Goal: Task Accomplishment & Management: Use online tool/utility

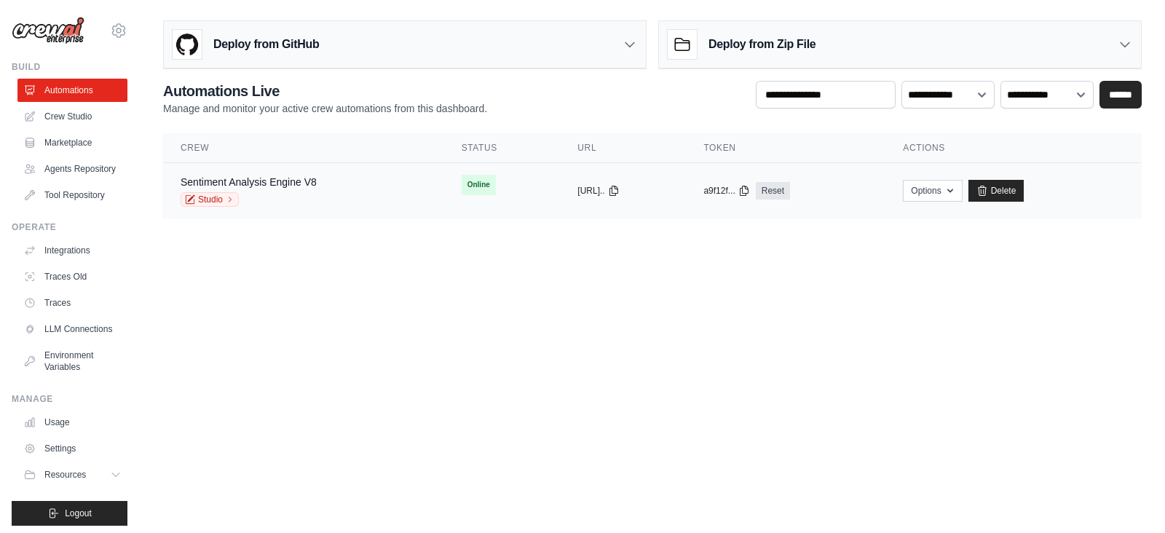
click at [335, 179] on div "Sentiment Analysis Engine V8 Studio" at bounding box center [304, 191] width 246 height 32
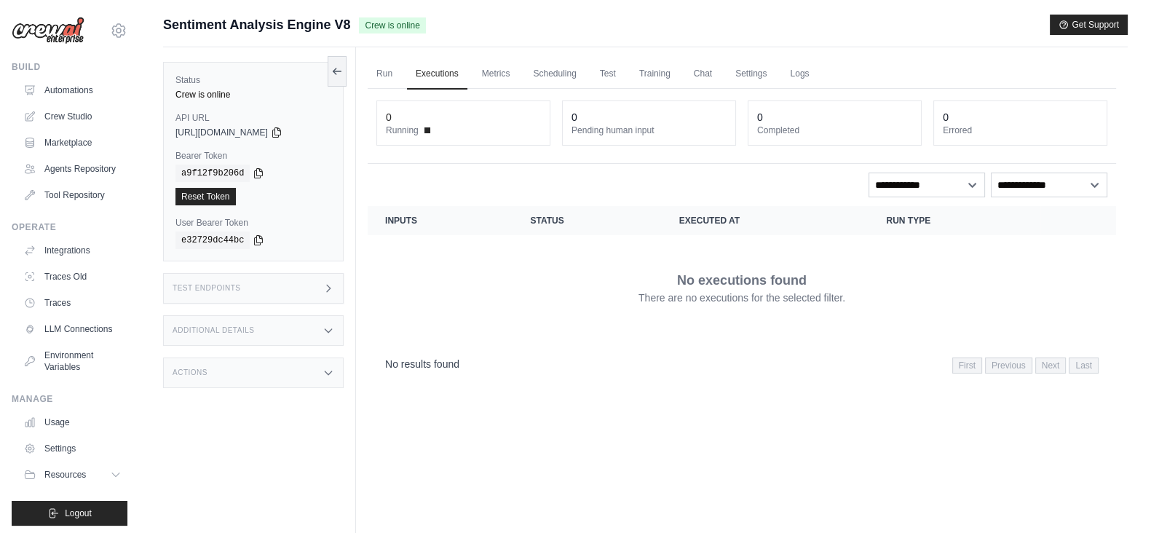
click at [334, 287] on icon at bounding box center [329, 289] width 12 height 12
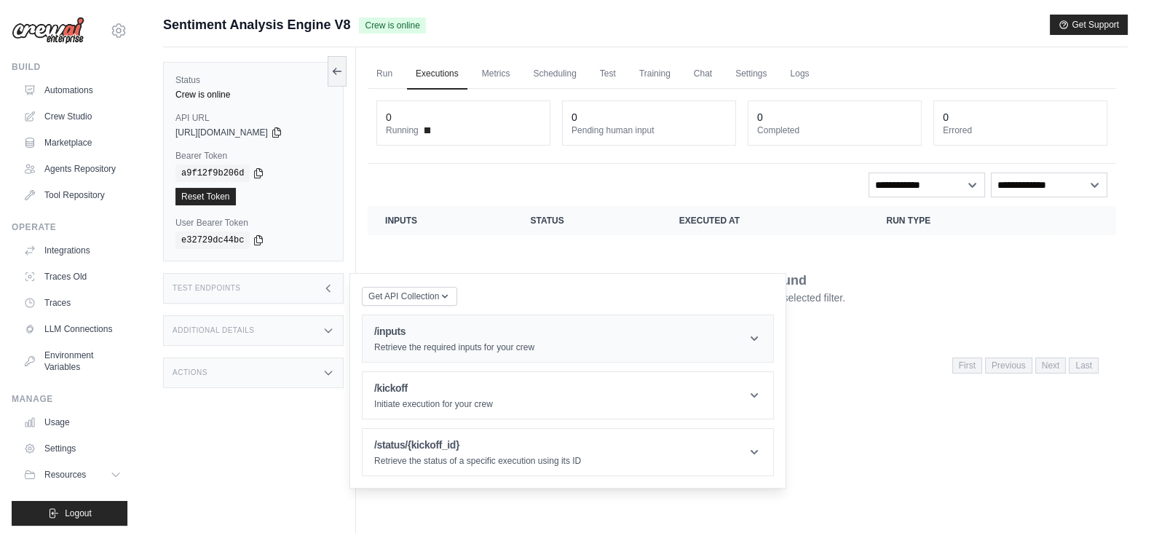
click at [455, 340] on div "/inputs Retrieve the required inputs for your crew" at bounding box center [454, 338] width 160 height 29
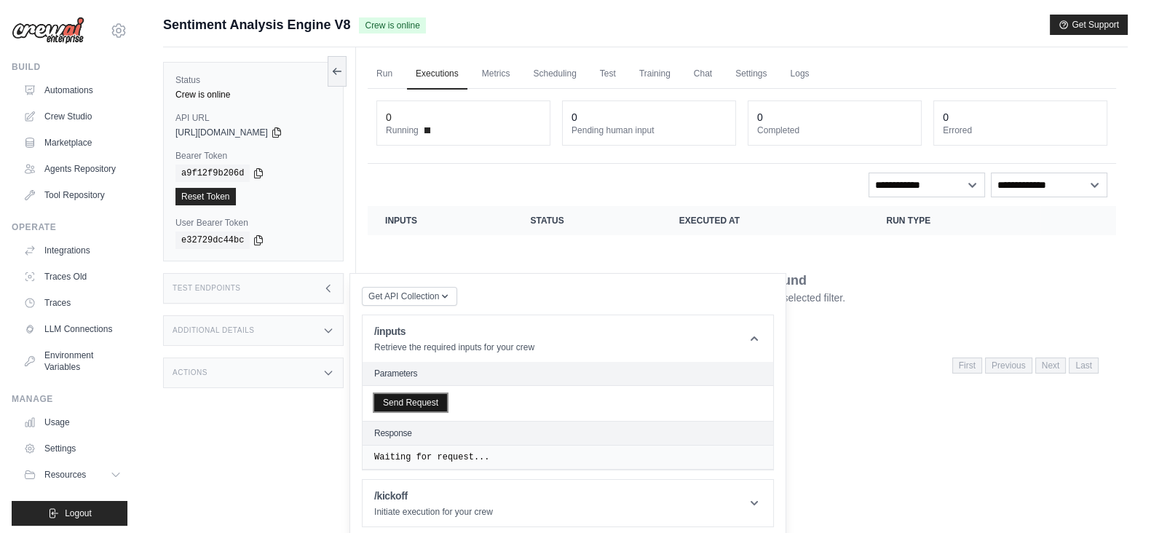
click at [423, 401] on button "Send Request" at bounding box center [410, 402] width 73 height 17
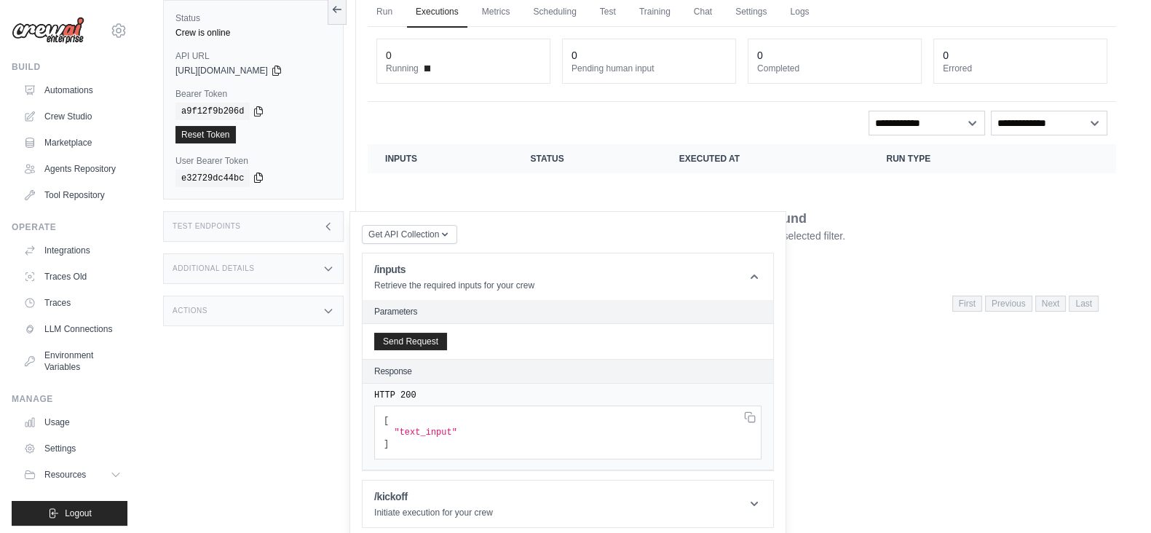
scroll to position [33, 0]
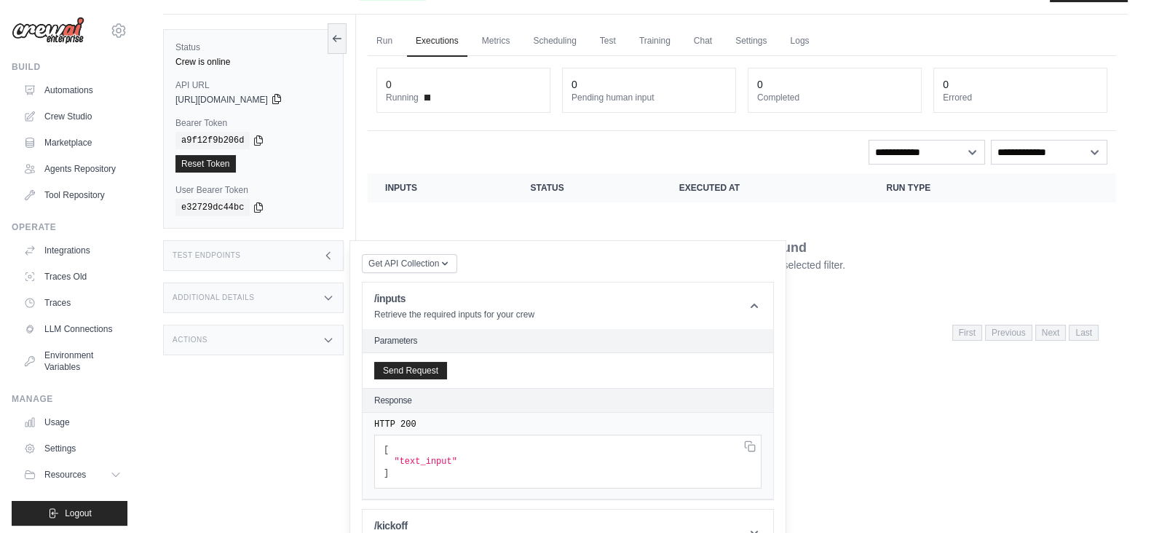
click at [283, 98] on icon at bounding box center [277, 99] width 12 height 12
click at [254, 141] on icon at bounding box center [259, 140] width 12 height 12
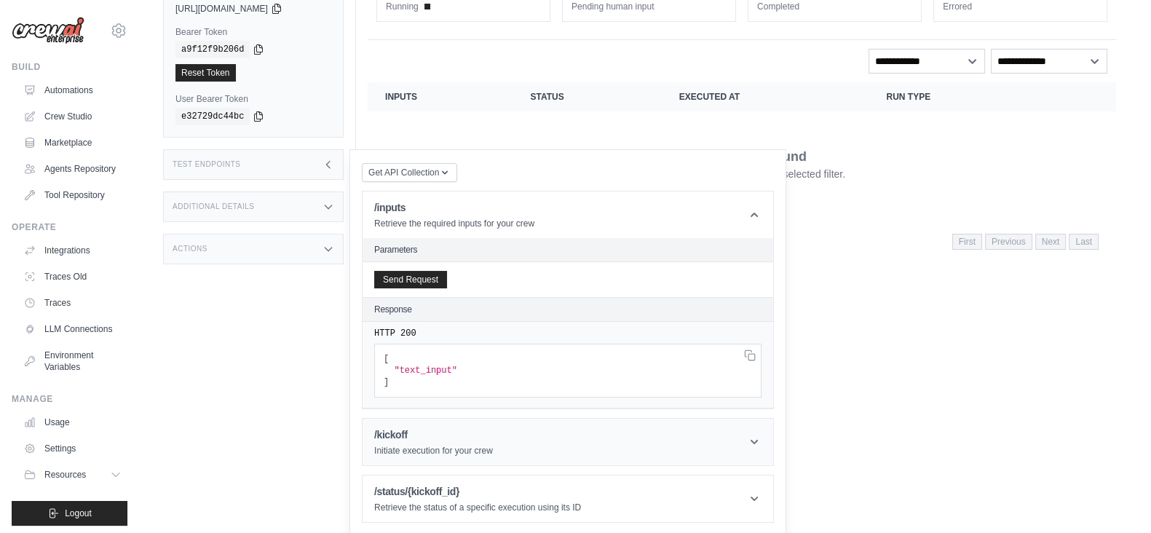
click at [465, 440] on div "/kickoff Initiate execution for your crew" at bounding box center [433, 441] width 119 height 29
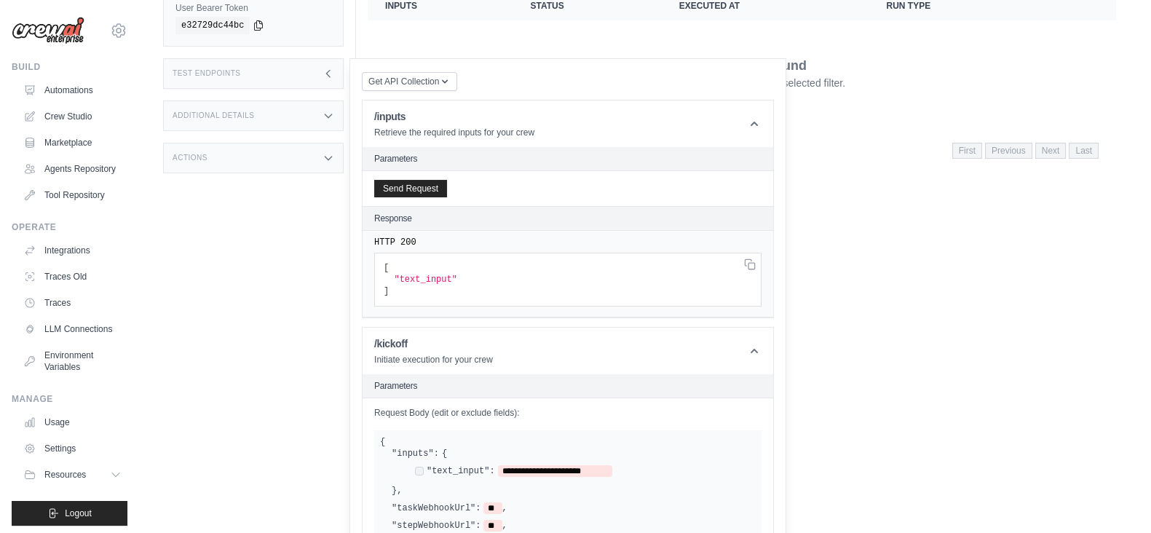
scroll to position [397, 0]
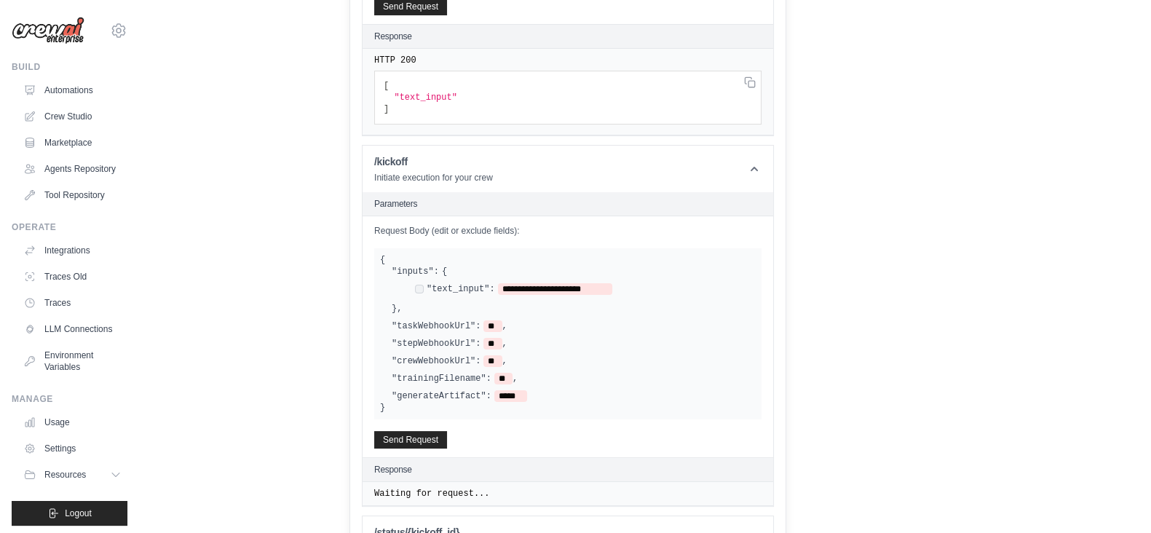
click at [426, 98] on span ""text_input"" at bounding box center [425, 97] width 63 height 10
click at [480, 99] on pre "[ "text_input" ]" at bounding box center [567, 98] width 387 height 54
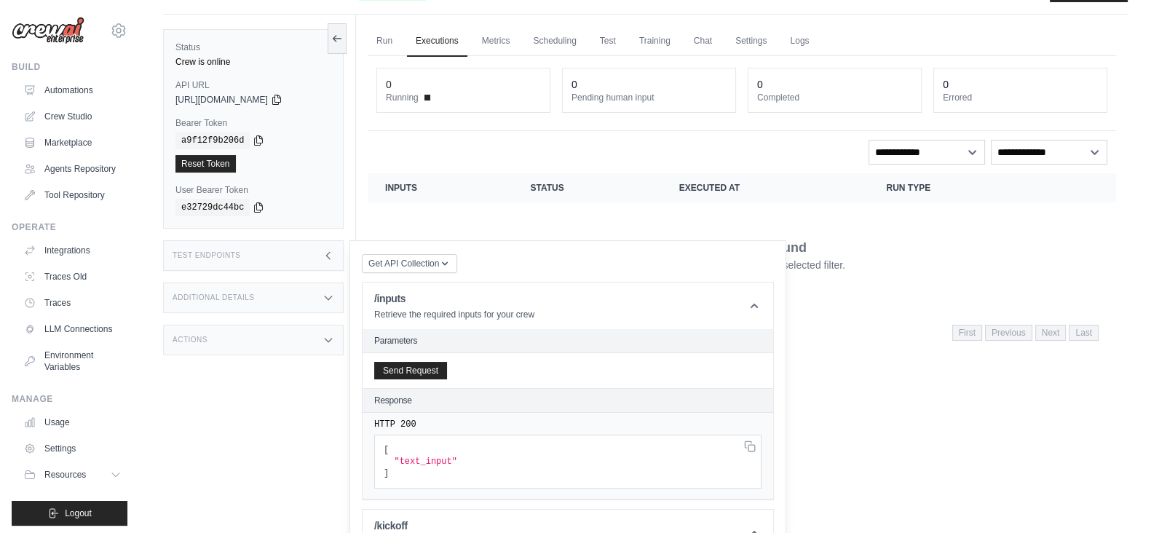
scroll to position [0, 0]
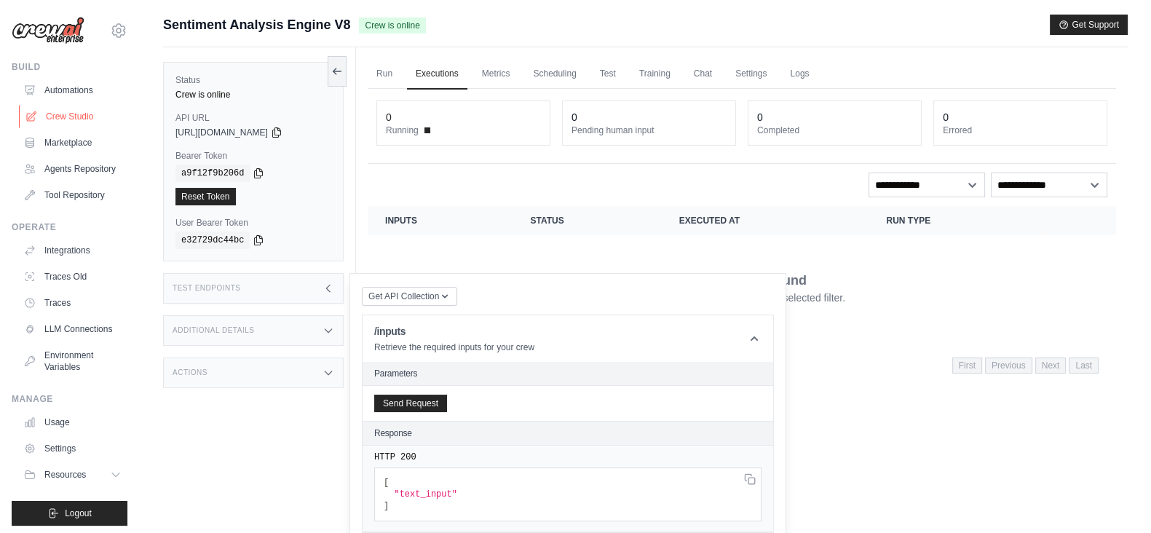
click at [60, 119] on link "Crew Studio" at bounding box center [74, 116] width 110 height 23
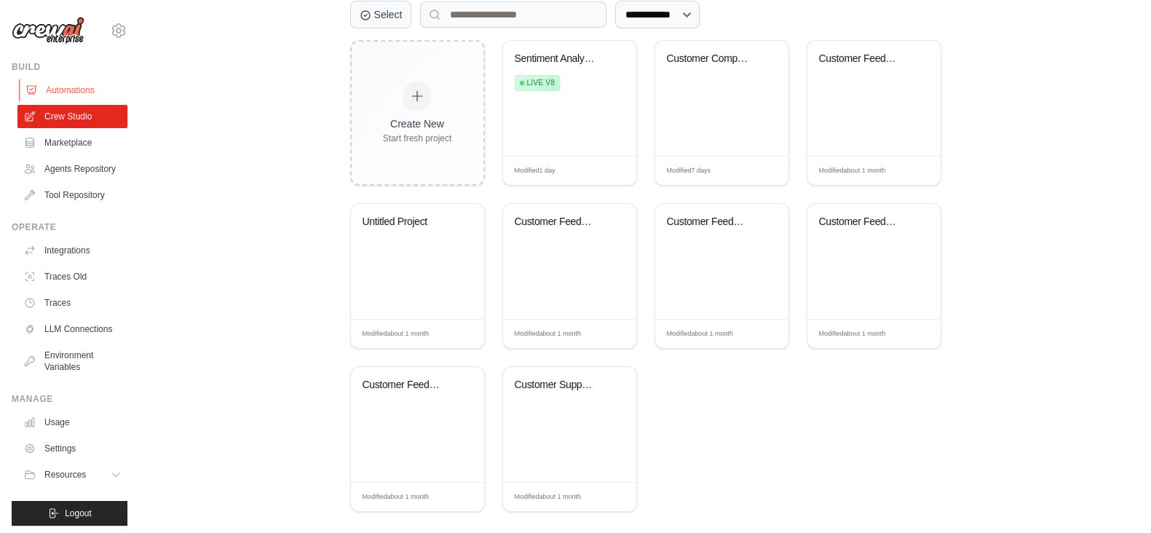
click at [68, 84] on link "Automations" at bounding box center [74, 90] width 110 height 23
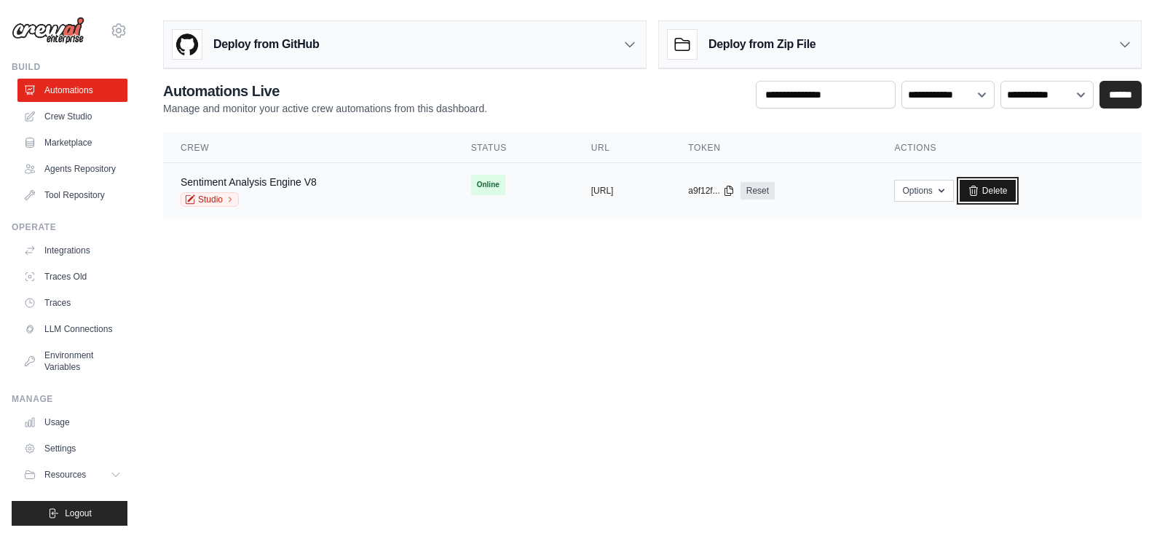
click at [1016, 186] on link "Delete" at bounding box center [988, 191] width 56 height 22
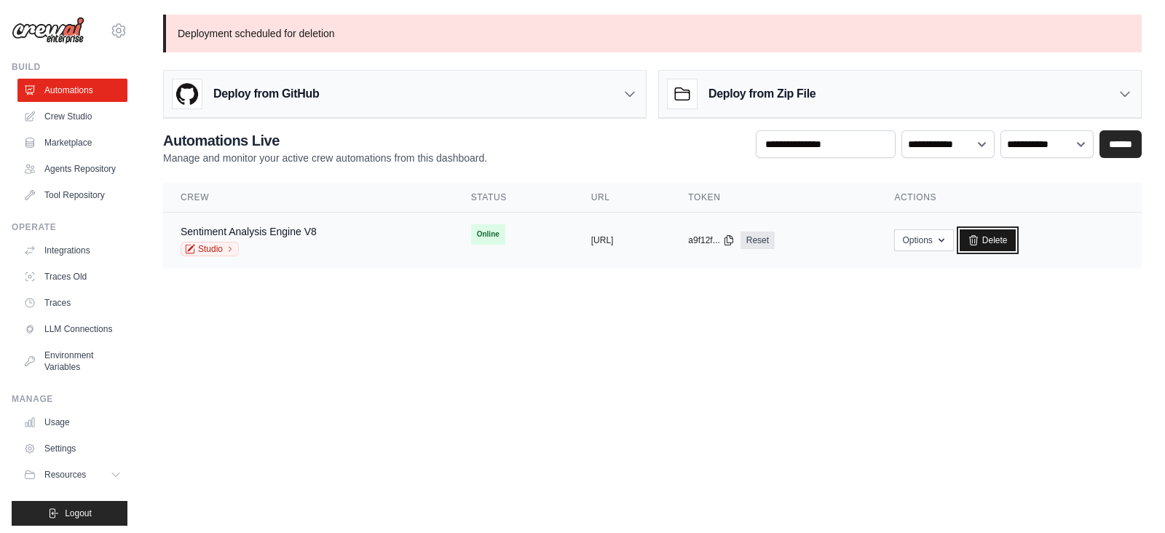
click at [1016, 242] on link "Delete" at bounding box center [988, 240] width 56 height 22
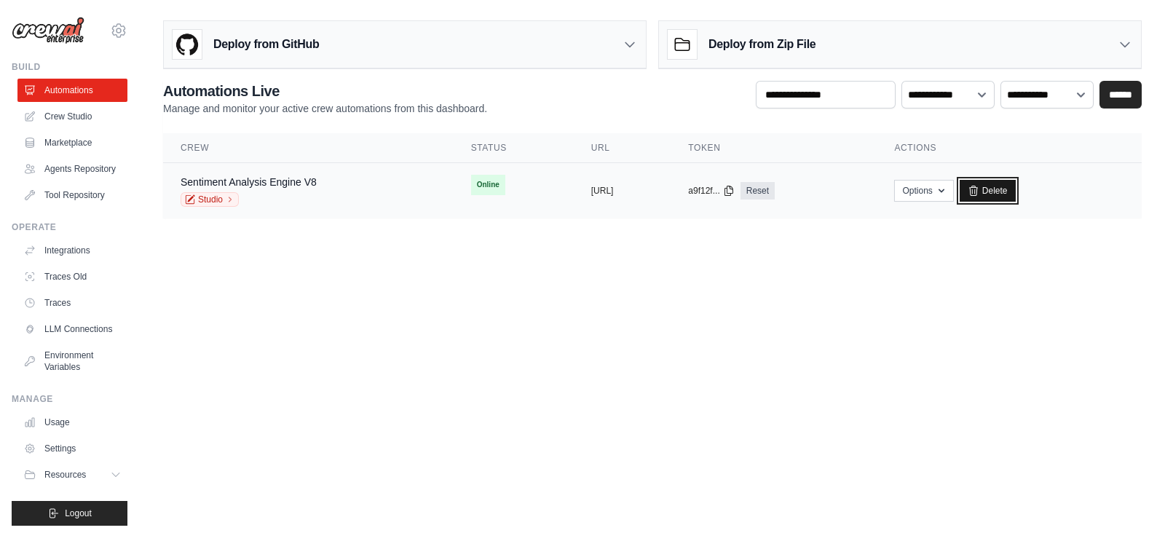
click at [1016, 191] on link "Delete" at bounding box center [988, 191] width 56 height 22
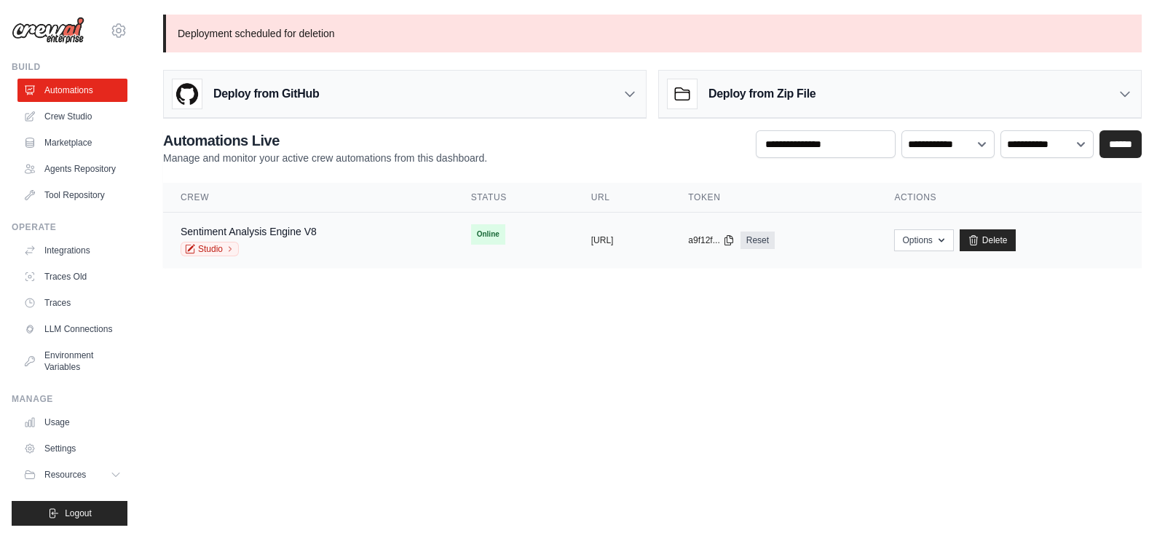
click at [1030, 226] on td "Options Chat with this Crew Export React JSX Component Export React TSX Compone…" at bounding box center [1009, 241] width 265 height 56
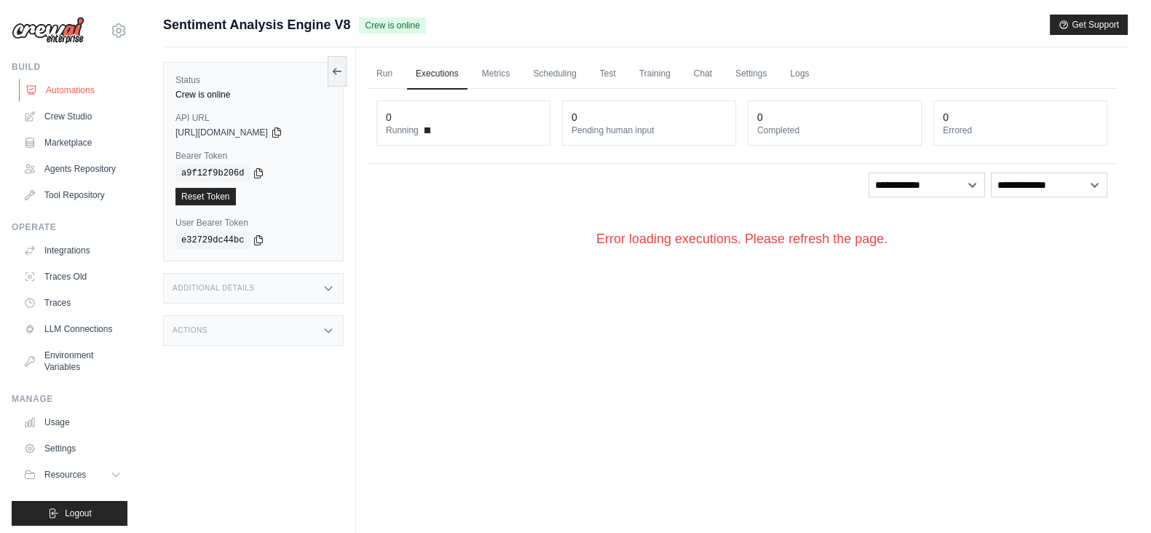
click at [66, 95] on link "Automations" at bounding box center [74, 90] width 110 height 23
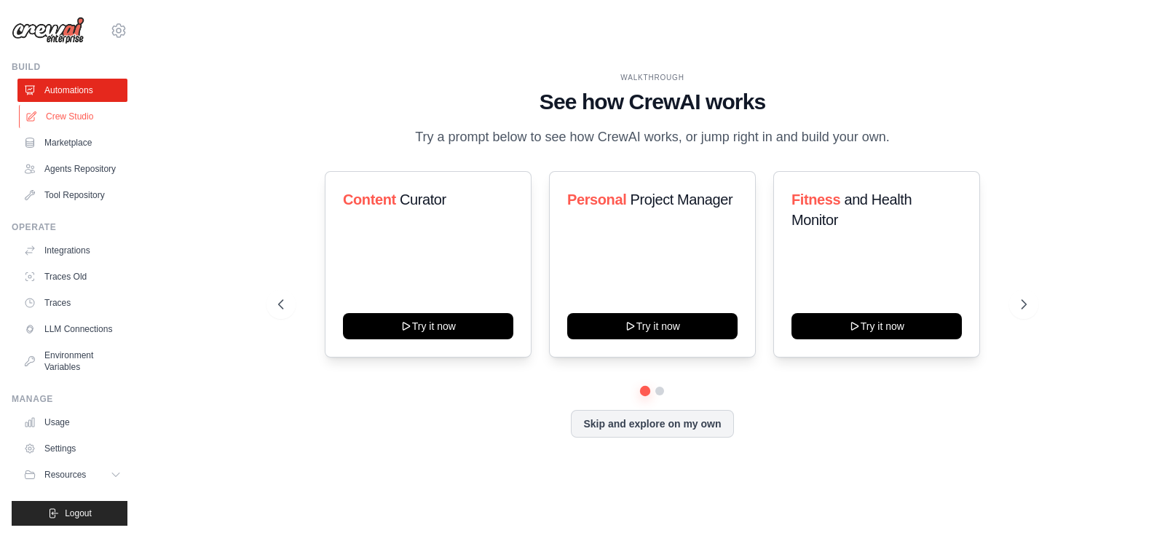
click at [63, 118] on link "Crew Studio" at bounding box center [74, 116] width 110 height 23
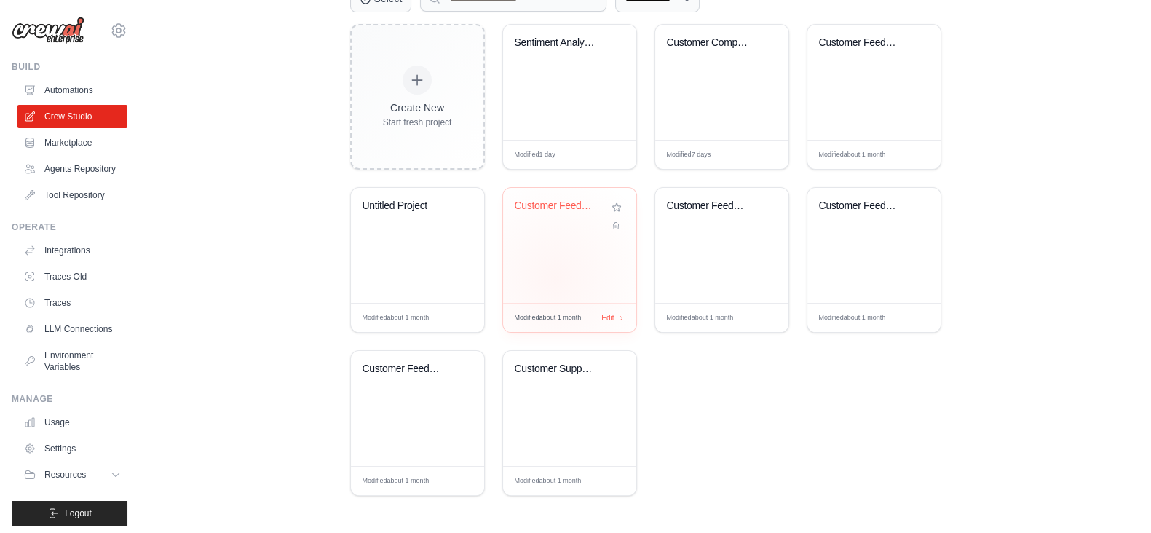
scroll to position [288, 0]
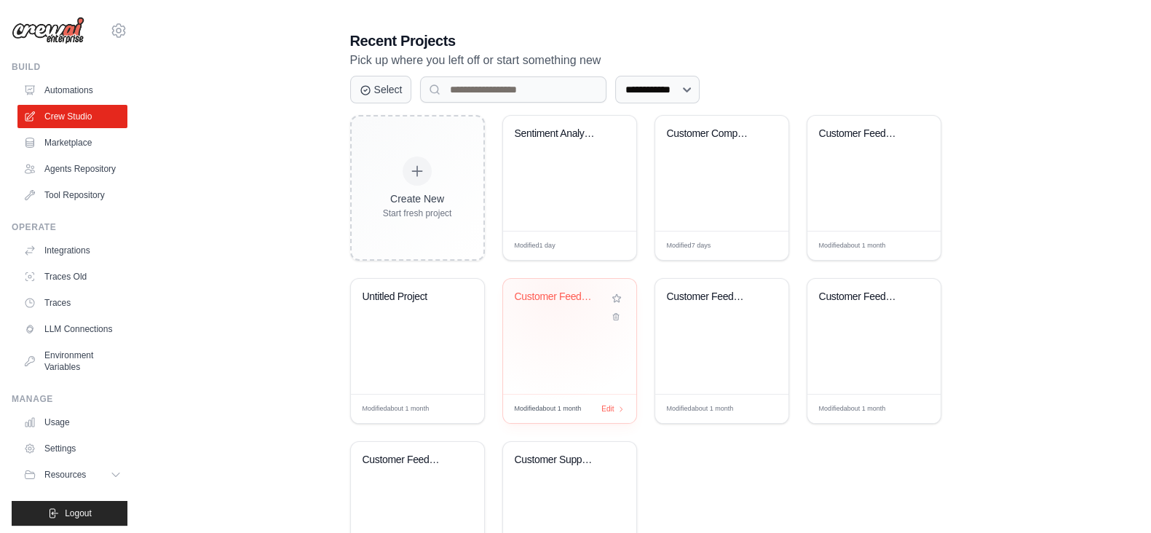
click at [554, 291] on div "Customer Feedback Sentiment Analyze..." at bounding box center [559, 297] width 88 height 13
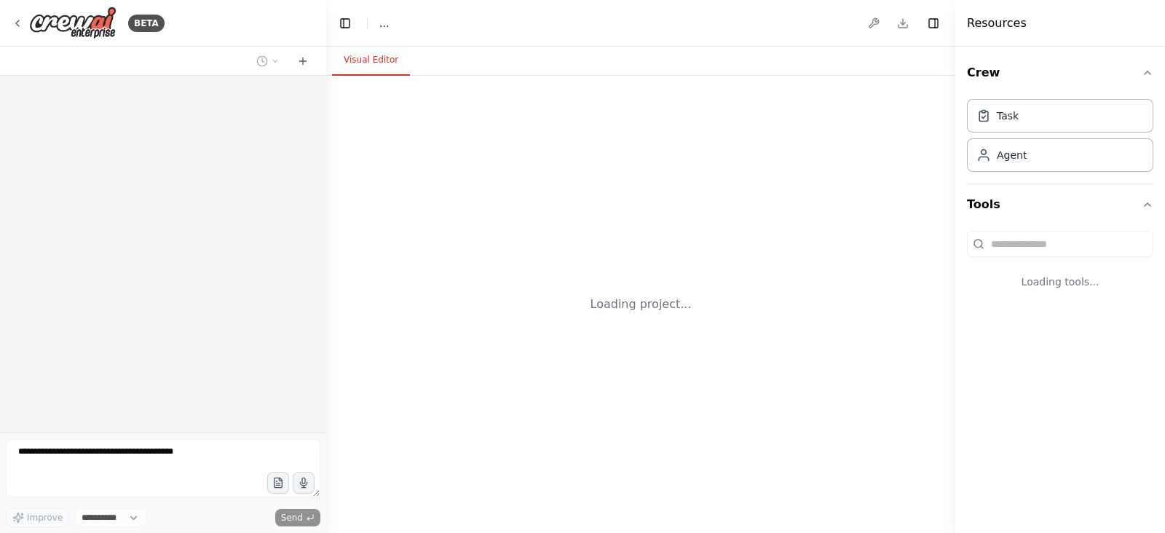
select select "****"
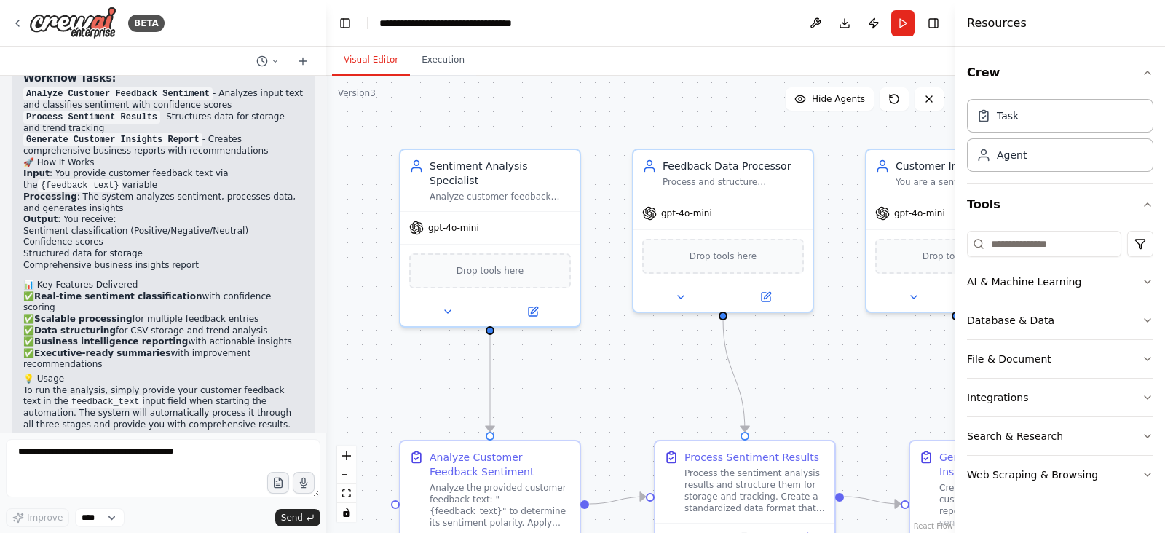
scroll to position [1539, 0]
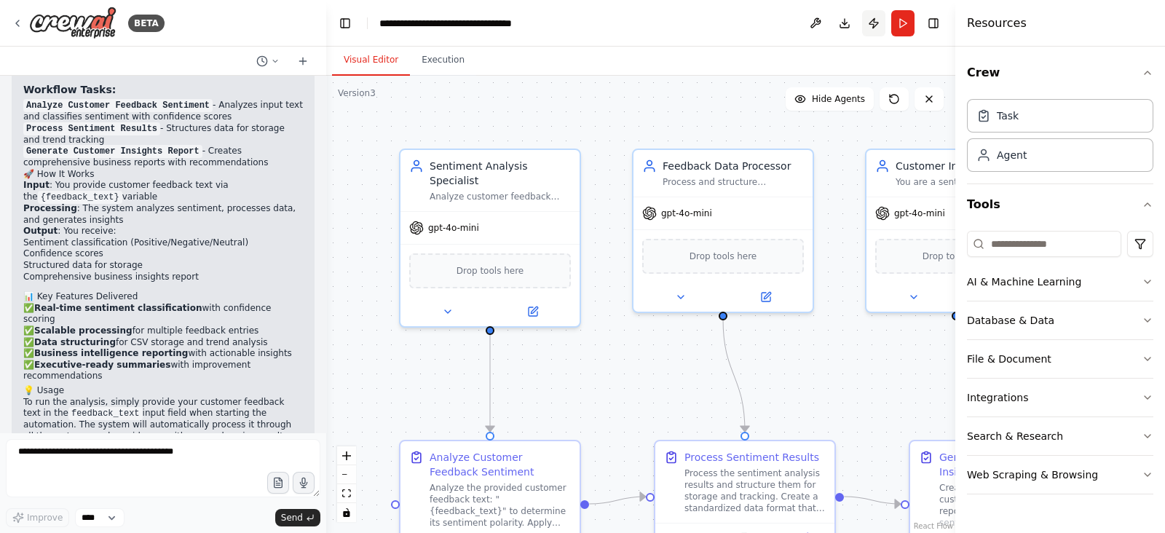
click at [874, 25] on button "Publish" at bounding box center [873, 23] width 23 height 26
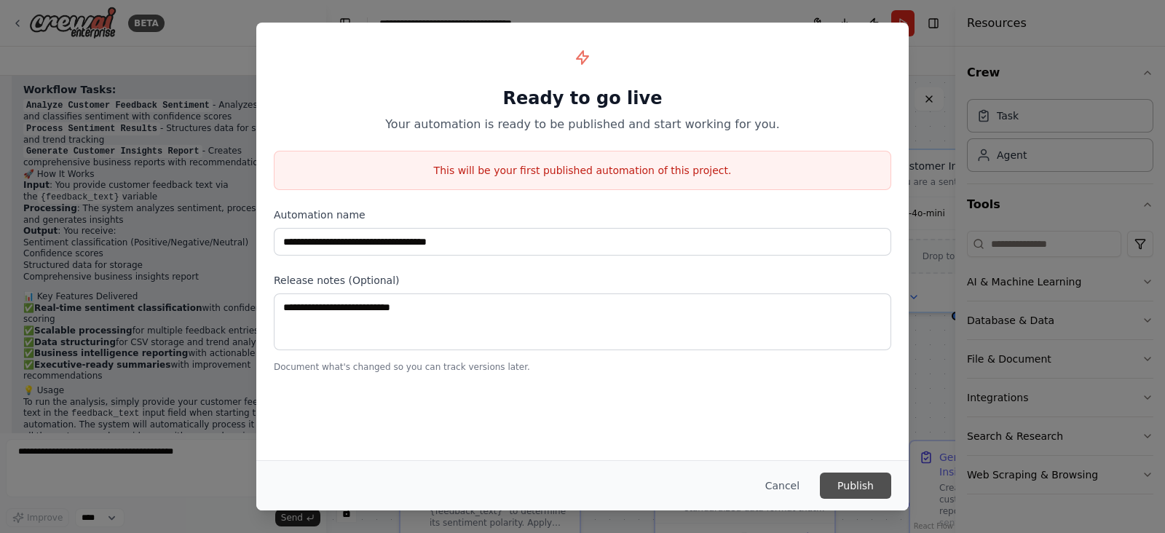
click at [858, 492] on button "Publish" at bounding box center [855, 486] width 71 height 26
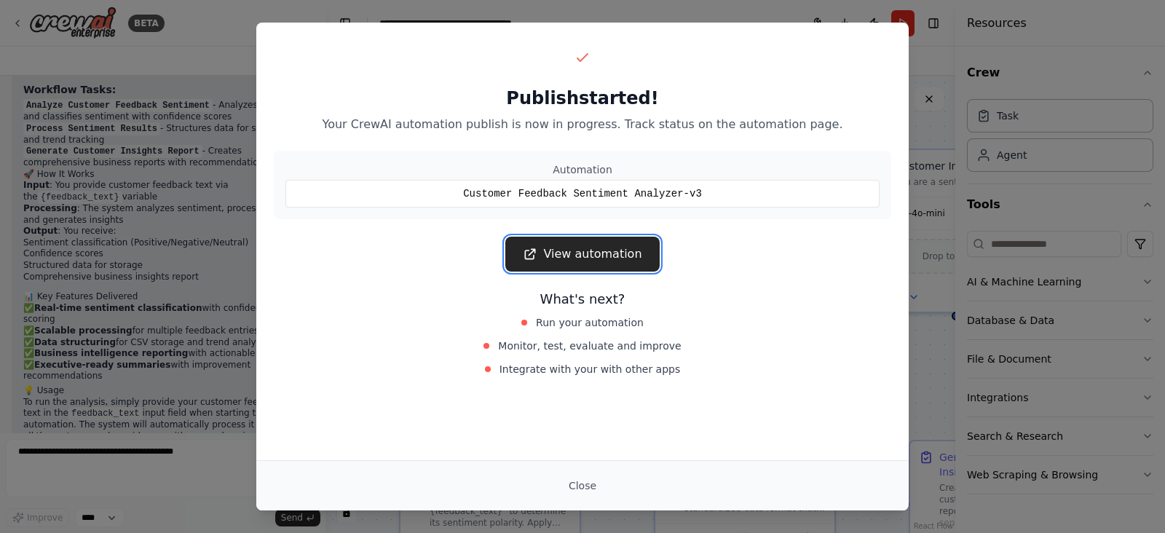
click at [577, 242] on link "View automation" at bounding box center [582, 254] width 154 height 35
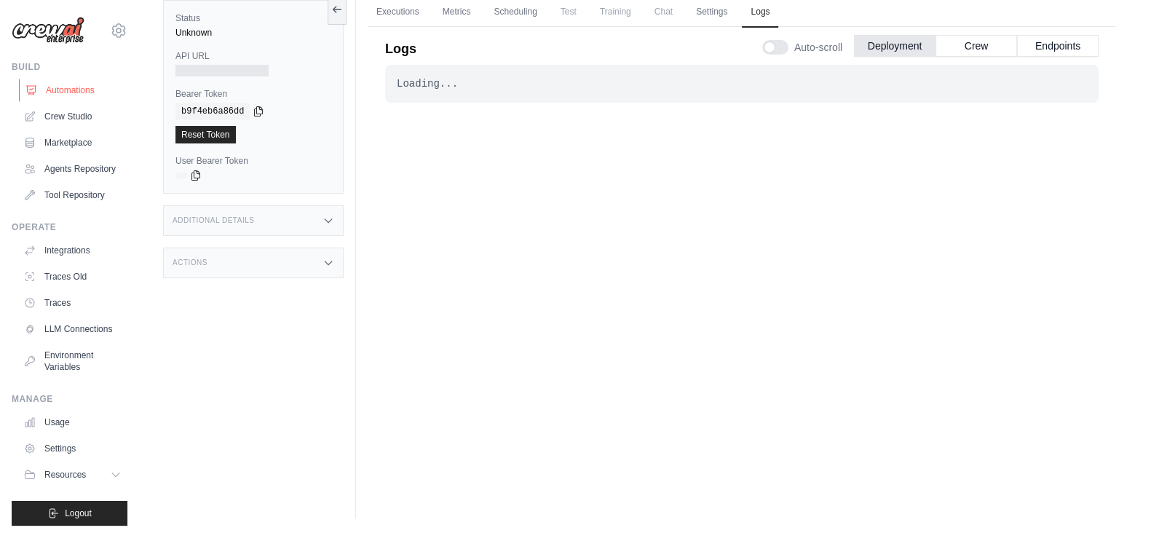
click at [63, 90] on link "Automations" at bounding box center [74, 90] width 110 height 23
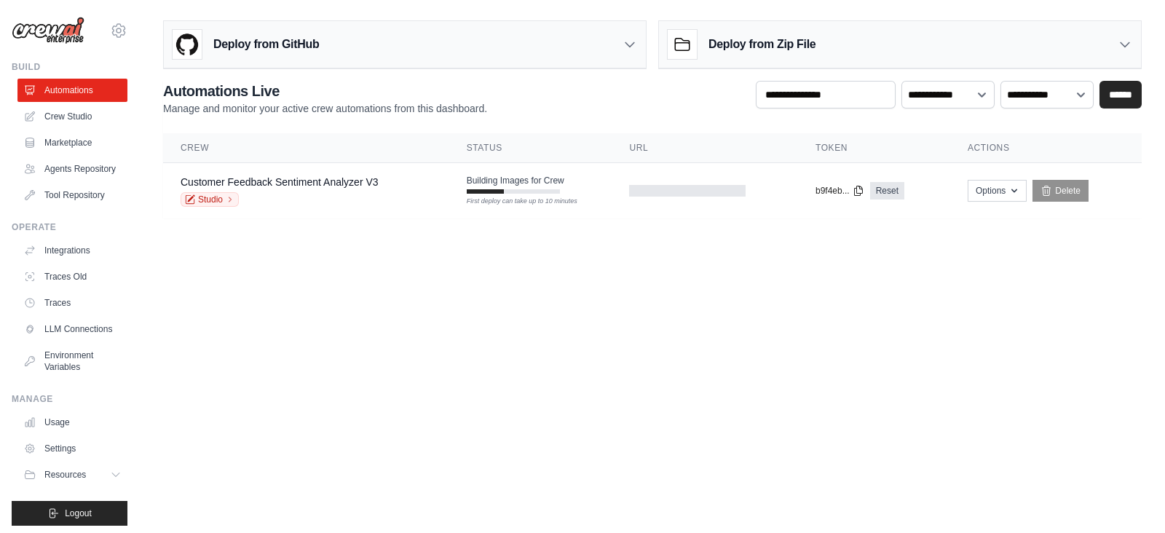
click at [761, 398] on body "kousalyagowda2001@gmail.com Settings Build Automations Resources Blog" at bounding box center [582, 266] width 1165 height 533
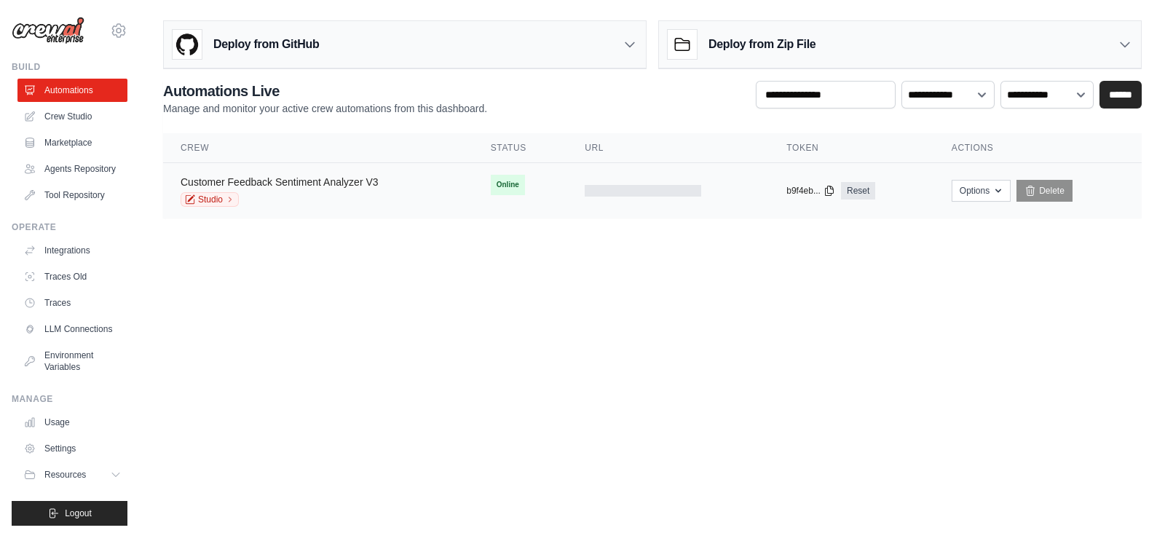
click at [299, 177] on link "Customer Feedback Sentiment Analyzer V3" at bounding box center [280, 182] width 198 height 12
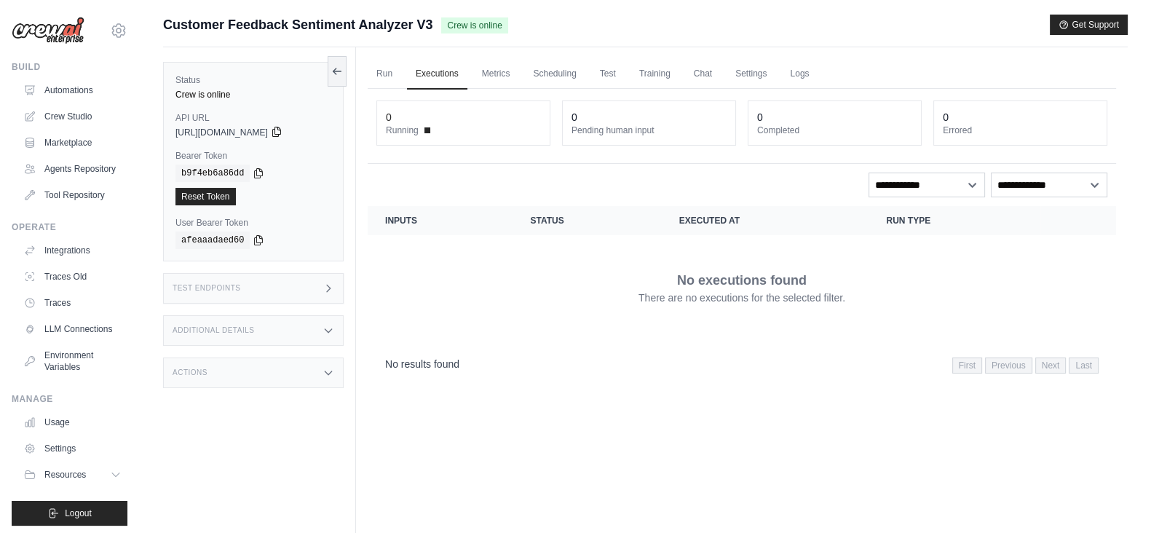
click at [283, 129] on icon at bounding box center [277, 132] width 12 height 12
click at [307, 288] on div "Test Endpoints" at bounding box center [253, 288] width 181 height 31
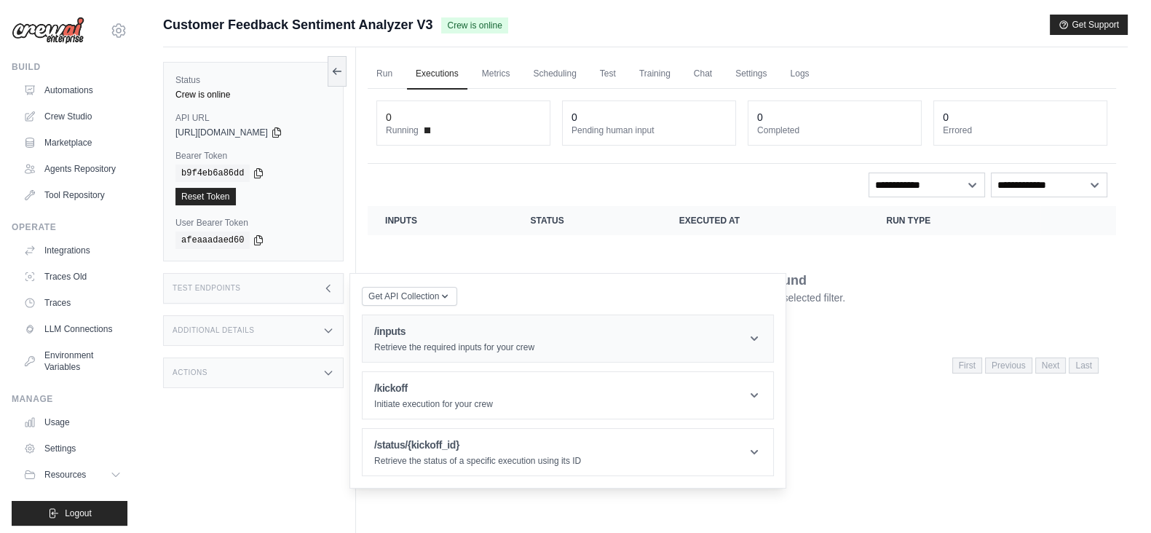
click at [433, 327] on h1 "/inputs" at bounding box center [454, 331] width 160 height 15
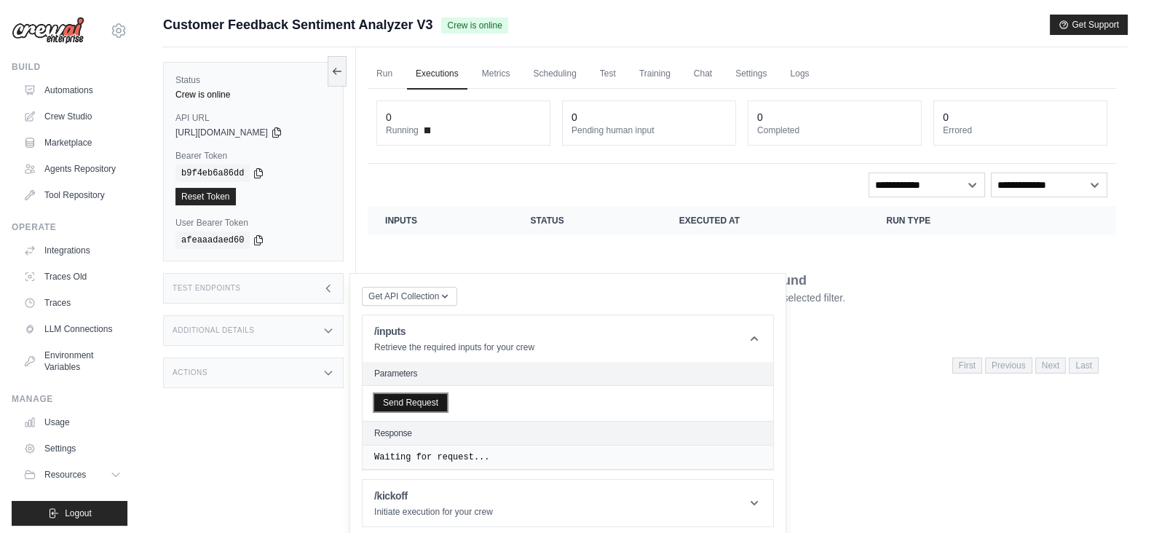
click at [404, 407] on button "Send Request" at bounding box center [410, 402] width 73 height 17
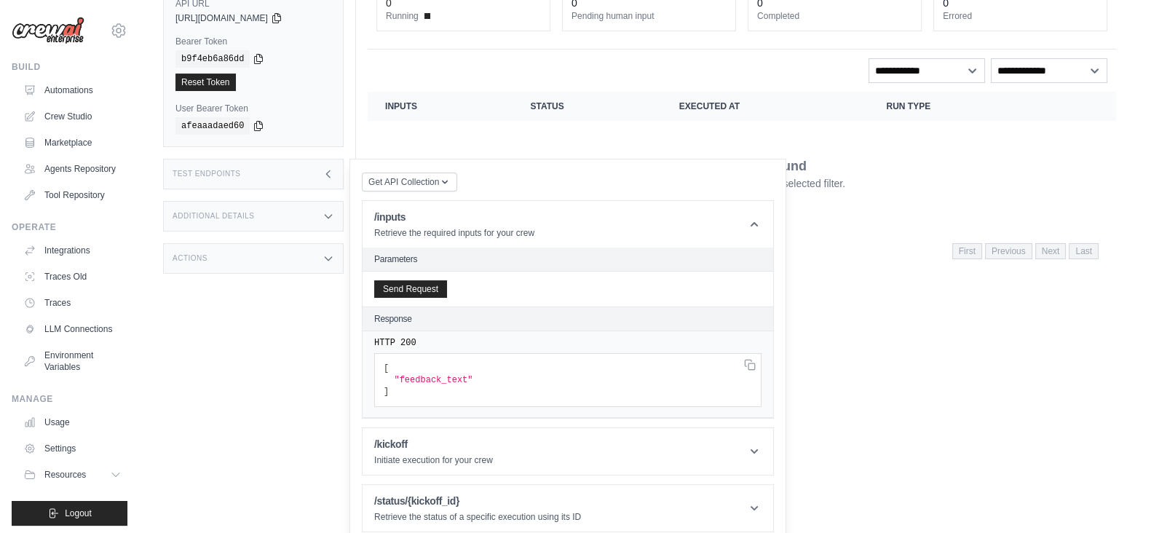
scroll to position [124, 0]
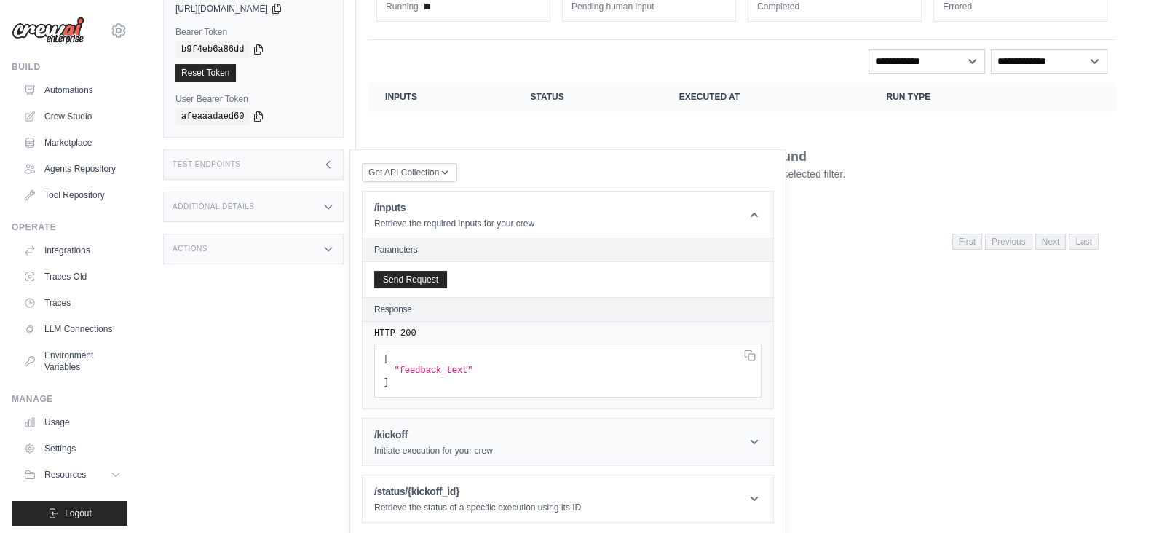
click at [433, 446] on p "Initiate execution for your crew" at bounding box center [433, 451] width 119 height 12
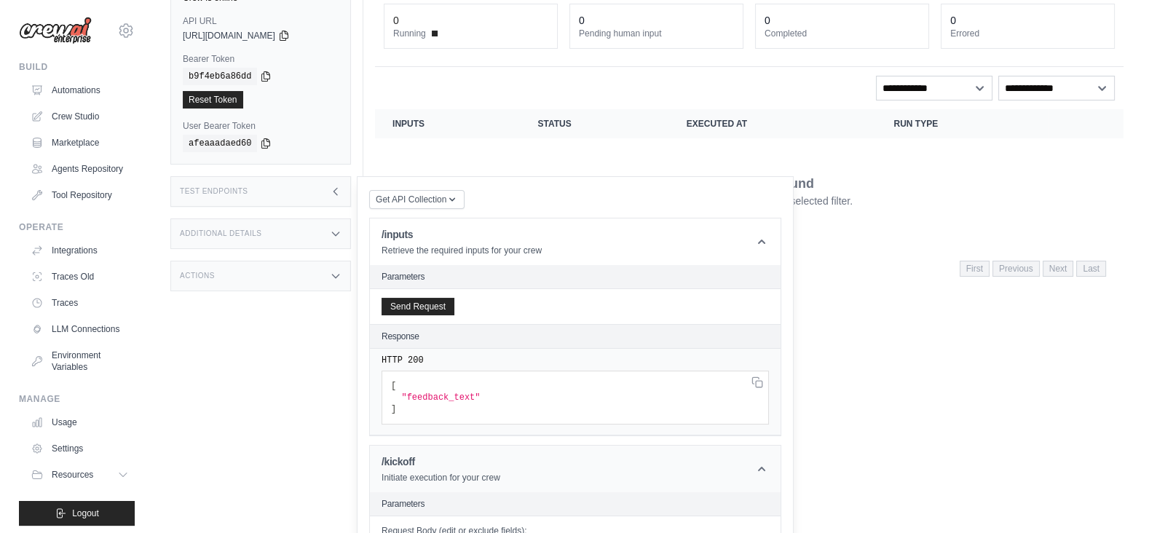
scroll to position [0, 0]
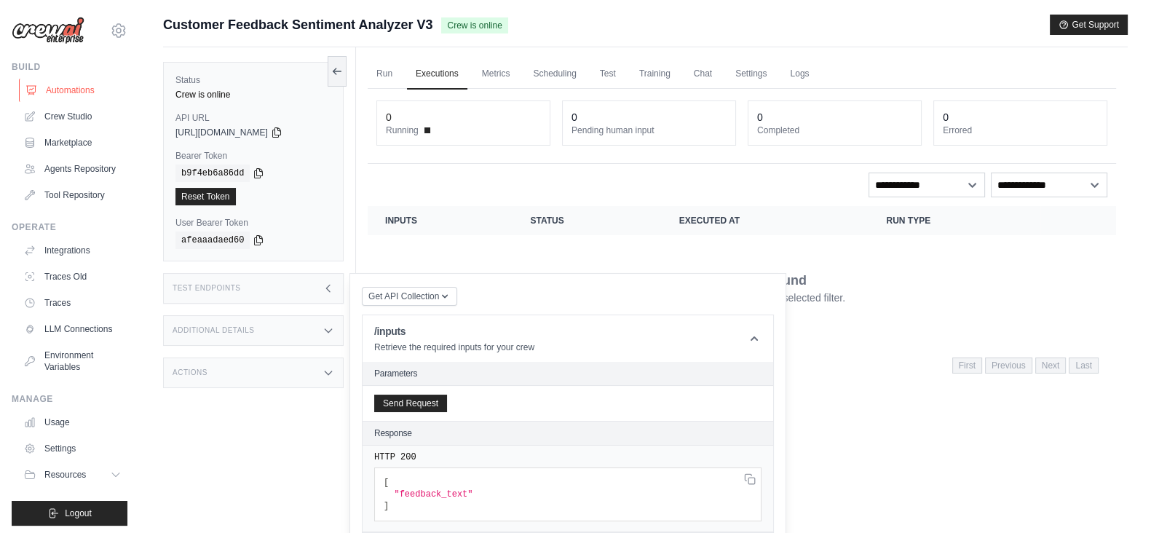
click at [71, 90] on link "Automations" at bounding box center [74, 90] width 110 height 23
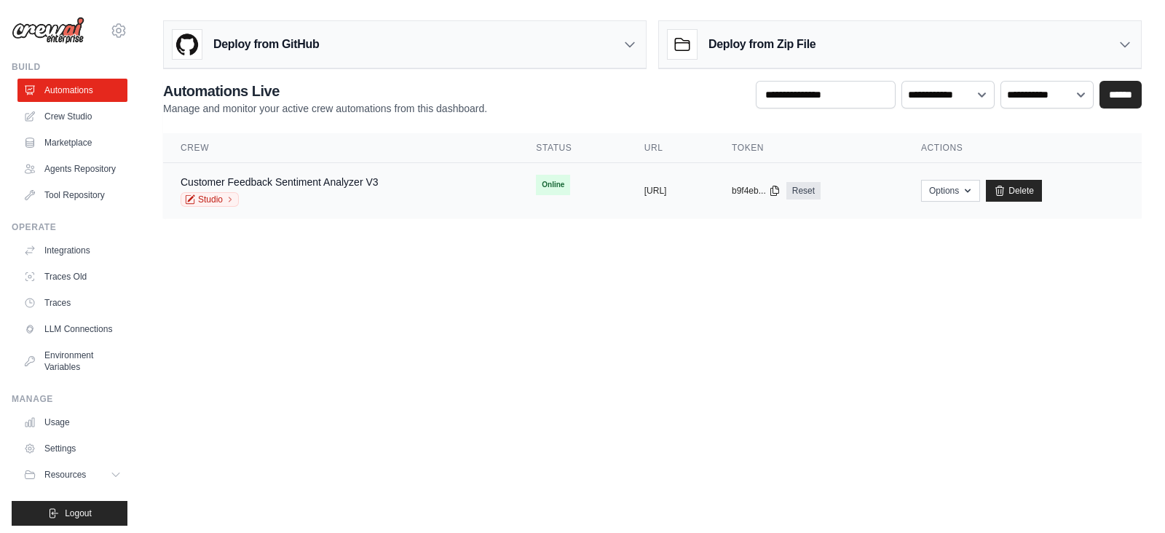
click at [1062, 177] on td "Options Chat with this Crew Export React JSX Component Export React TSX Compone…" at bounding box center [1023, 191] width 238 height 56
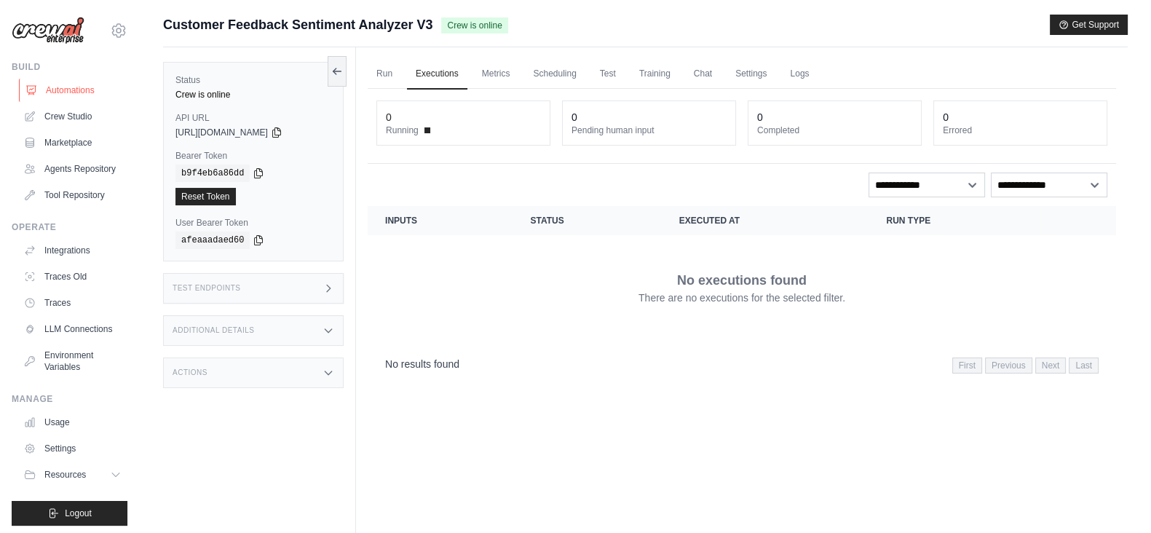
click at [47, 82] on link "Automations" at bounding box center [74, 90] width 110 height 23
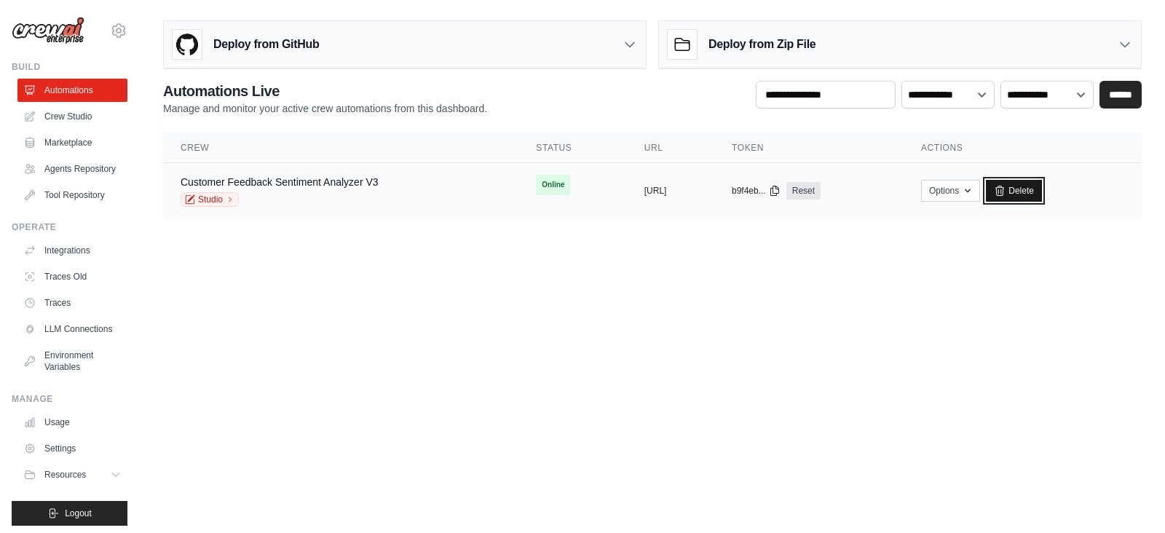
click at [1042, 193] on link "Delete" at bounding box center [1014, 191] width 56 height 22
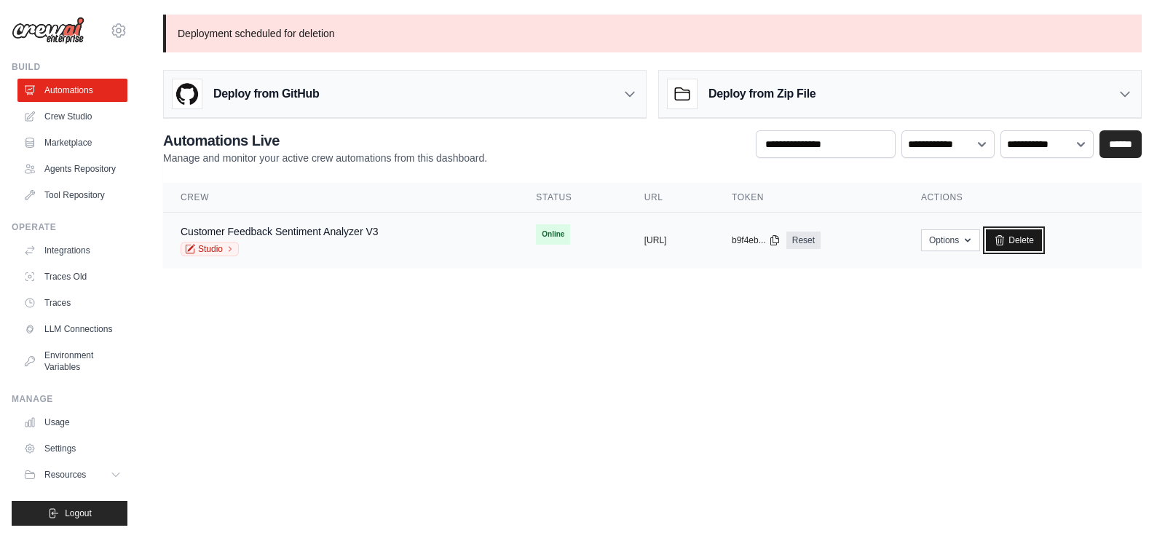
click at [1042, 238] on link "Delete" at bounding box center [1014, 240] width 56 height 22
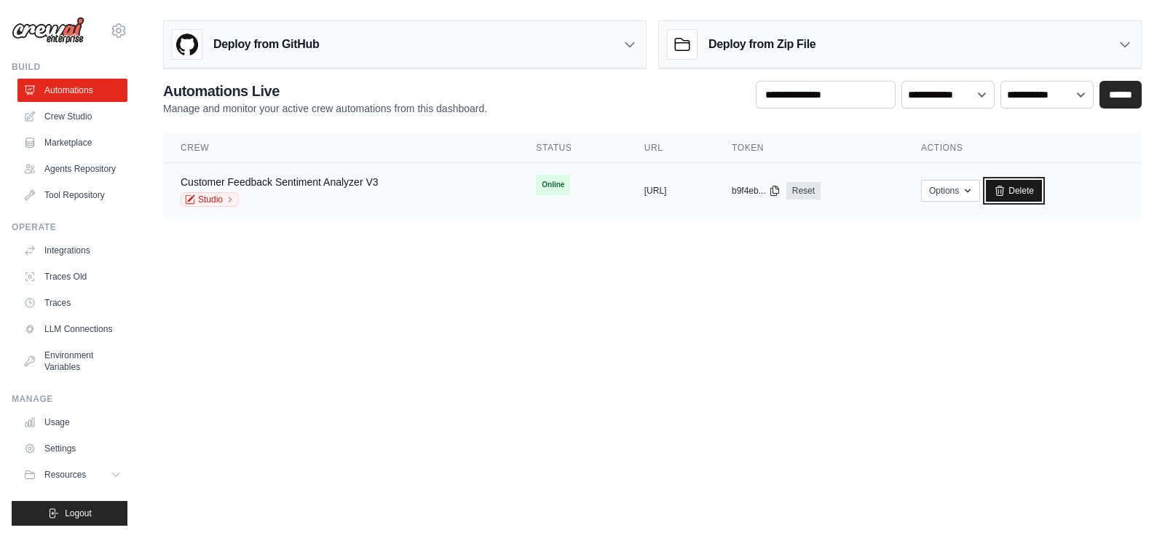
click at [1042, 192] on link "Delete" at bounding box center [1014, 191] width 56 height 22
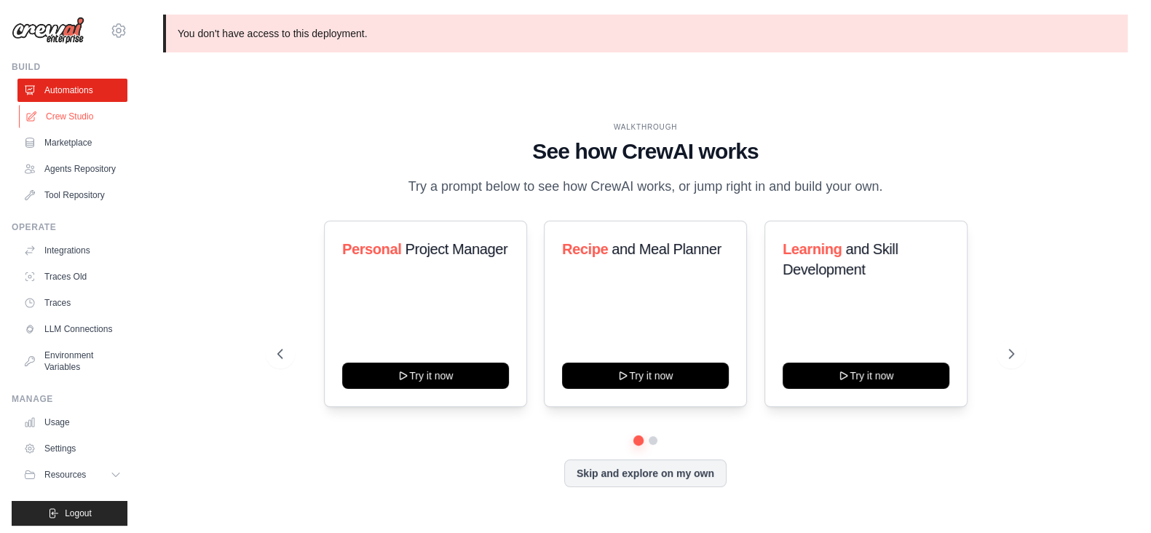
click at [82, 118] on link "Crew Studio" at bounding box center [74, 116] width 110 height 23
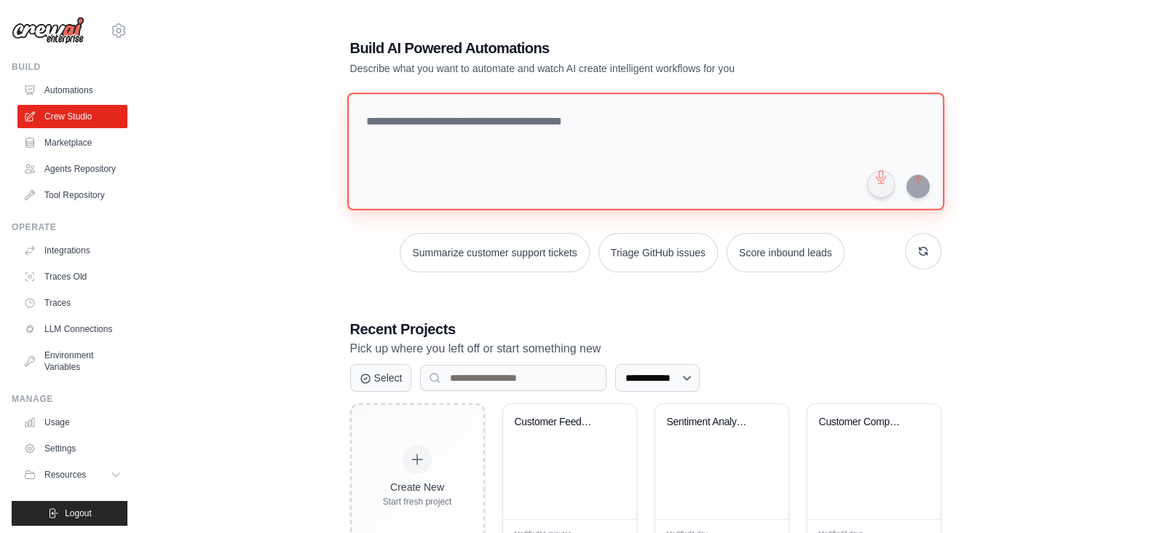
click at [516, 129] on textarea at bounding box center [645, 151] width 597 height 118
paste textarea "**********"
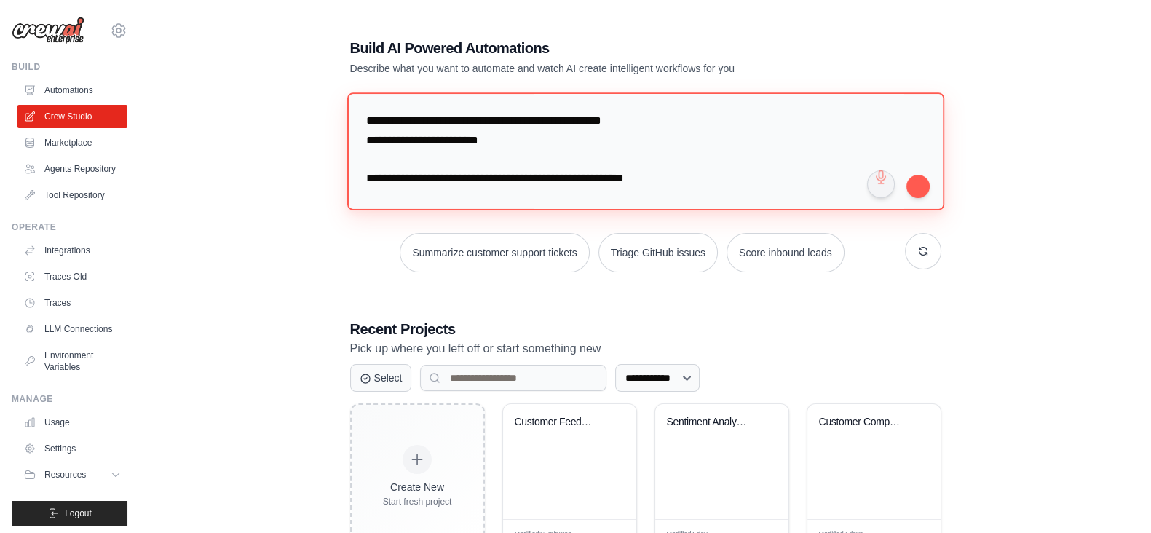
scroll to position [109, 0]
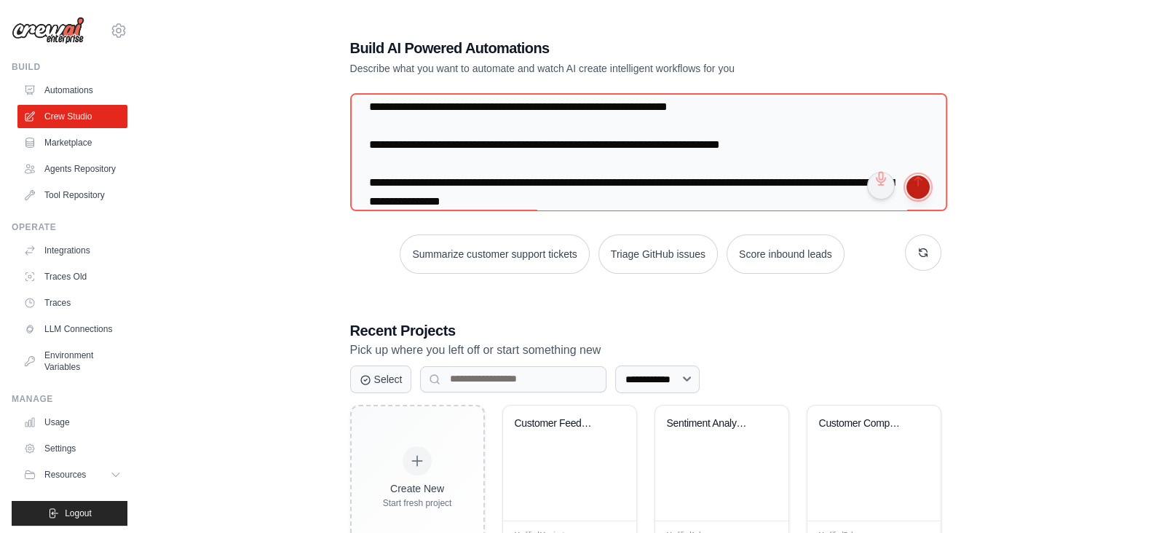
click at [922, 185] on button "submit" at bounding box center [918, 186] width 23 height 23
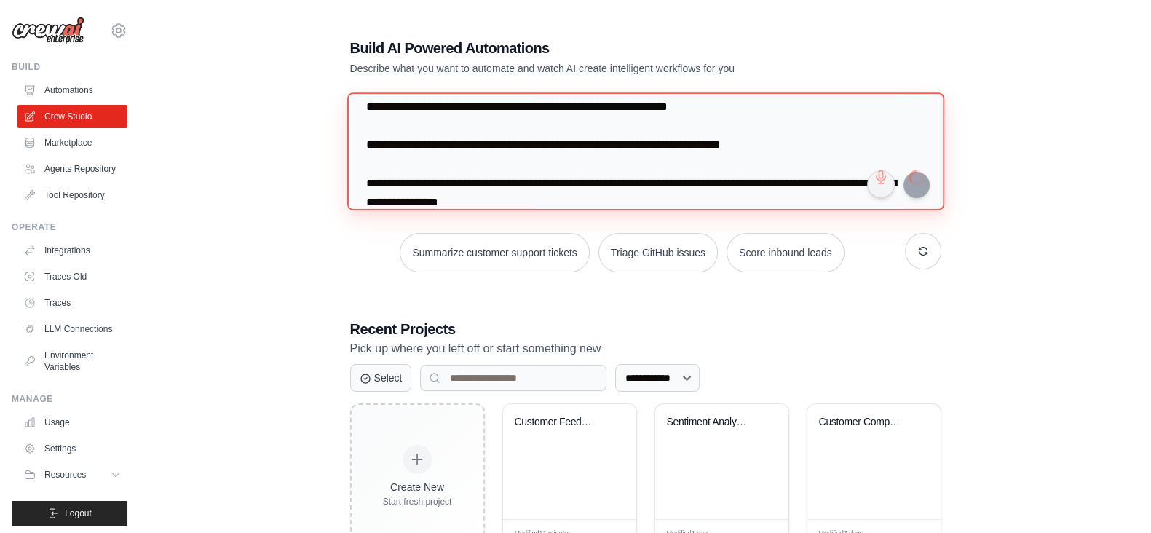
click at [546, 169] on textarea "**********" at bounding box center [645, 151] width 597 height 118
paste textarea
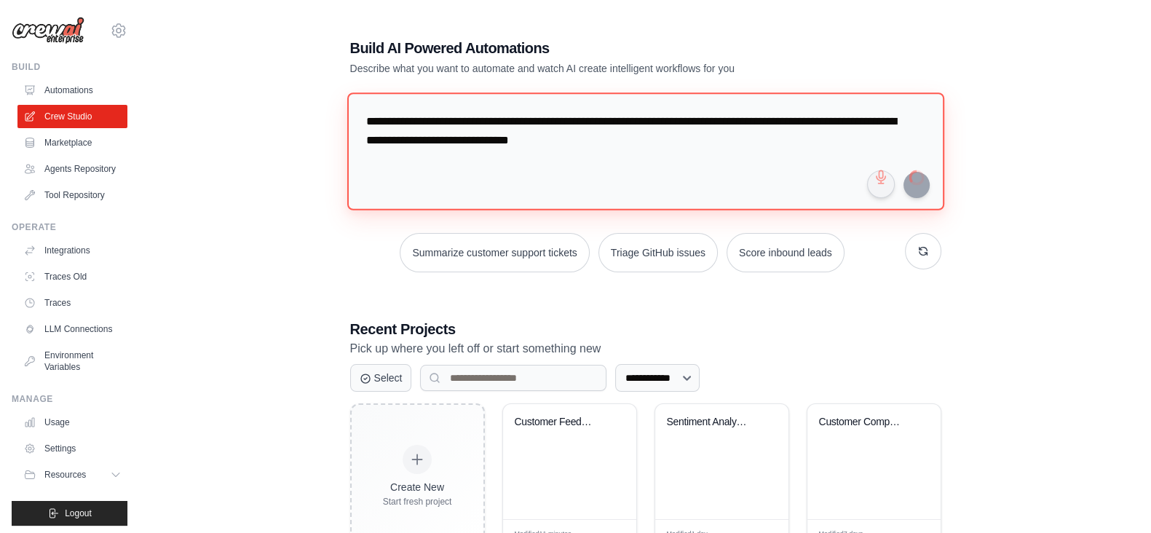
scroll to position [0, 0]
type textarea "**********"
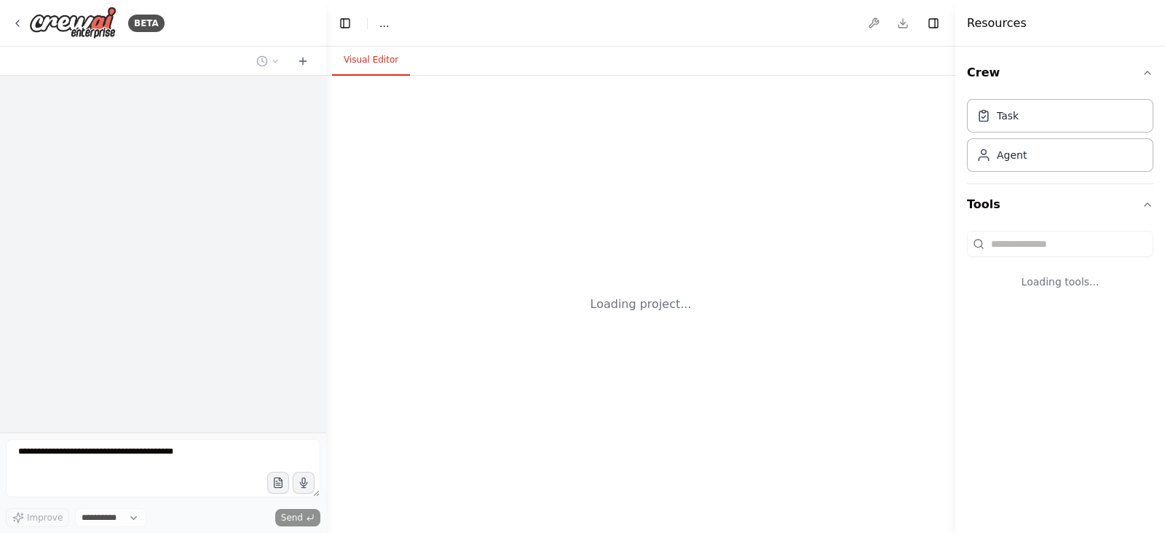
select select "****"
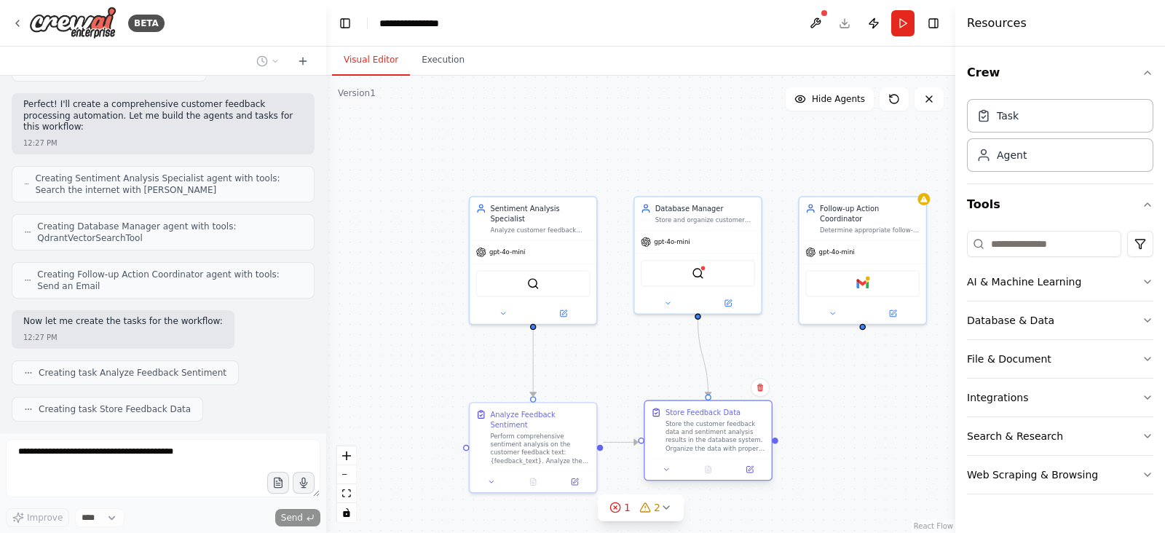
scroll to position [658, 0]
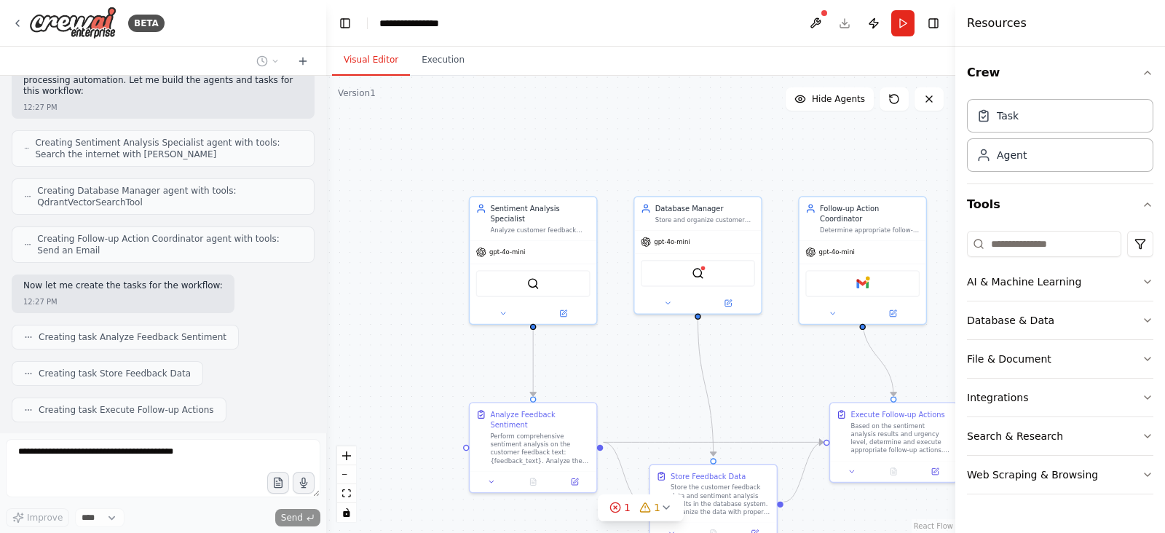
drag, startPoint x: 710, startPoint y: 424, endPoint x: 703, endPoint y: 426, distance: 7.6
click at [703, 426] on div ".deletable-edge-delete-btn { width: 20px; height: 20px; border: 0px solid #ffff…" at bounding box center [640, 304] width 629 height 457
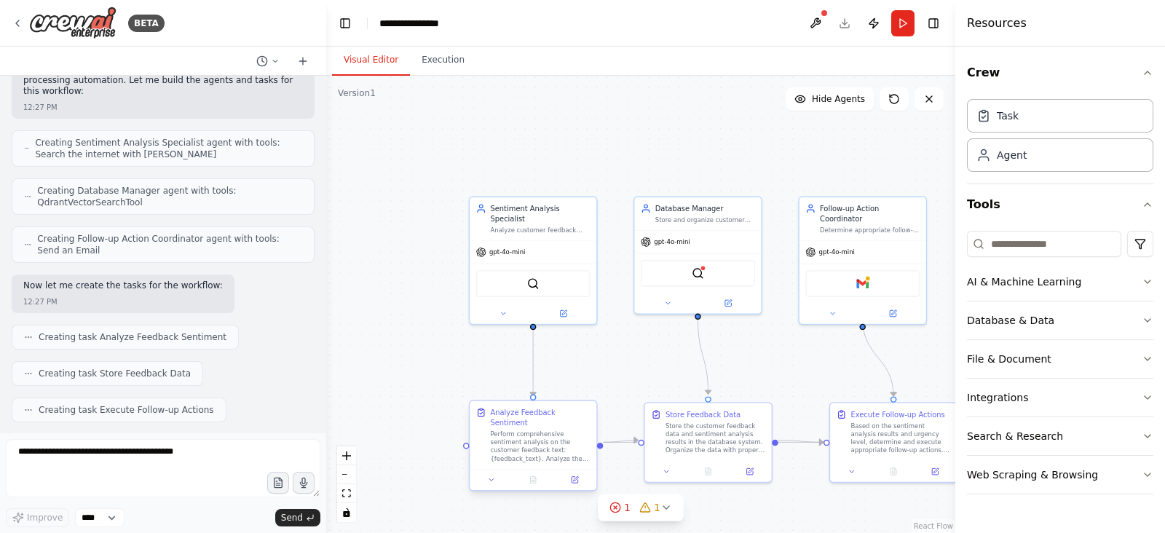
scroll to position [745, 0]
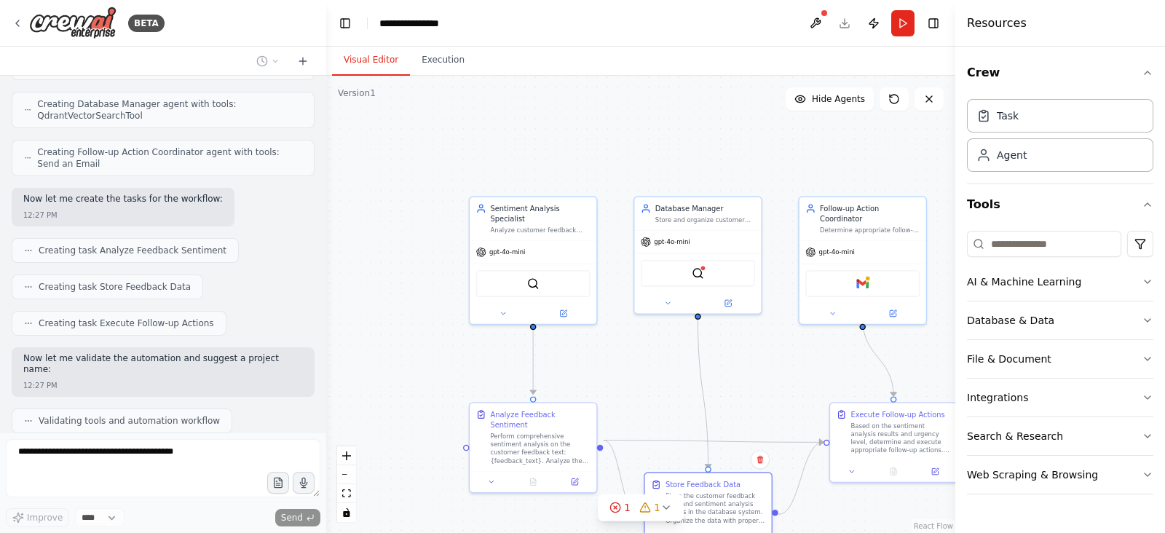
drag, startPoint x: 697, startPoint y: 431, endPoint x: 695, endPoint y: 500, distance: 68.5
click at [695, 500] on div "Store the customer feedback data and sentiment analysis results in the database…" at bounding box center [716, 508] width 100 height 33
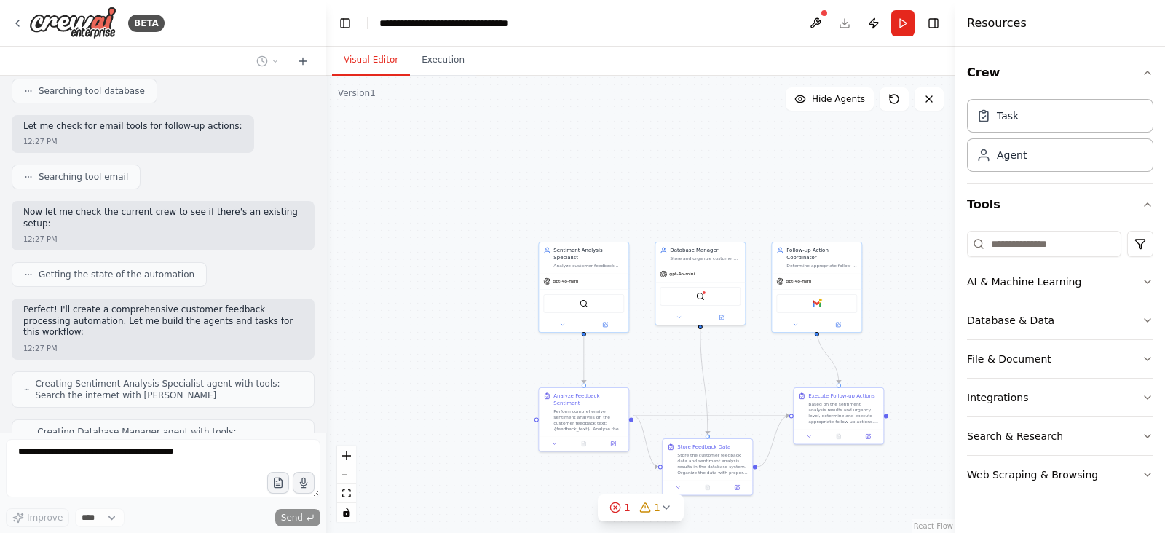
scroll to position [781, 0]
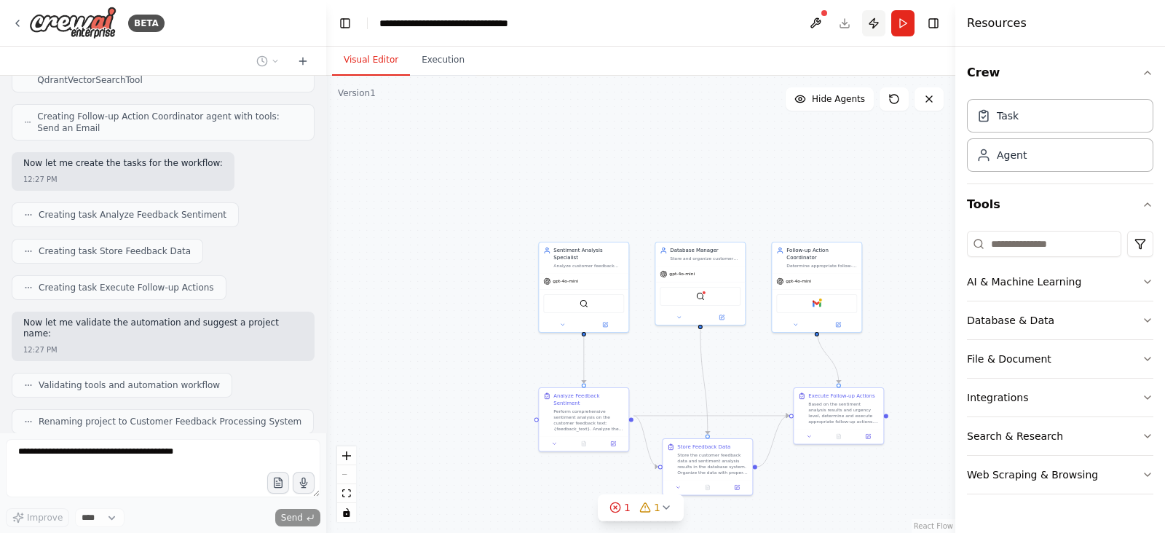
click at [869, 21] on button "Publish" at bounding box center [873, 23] width 23 height 26
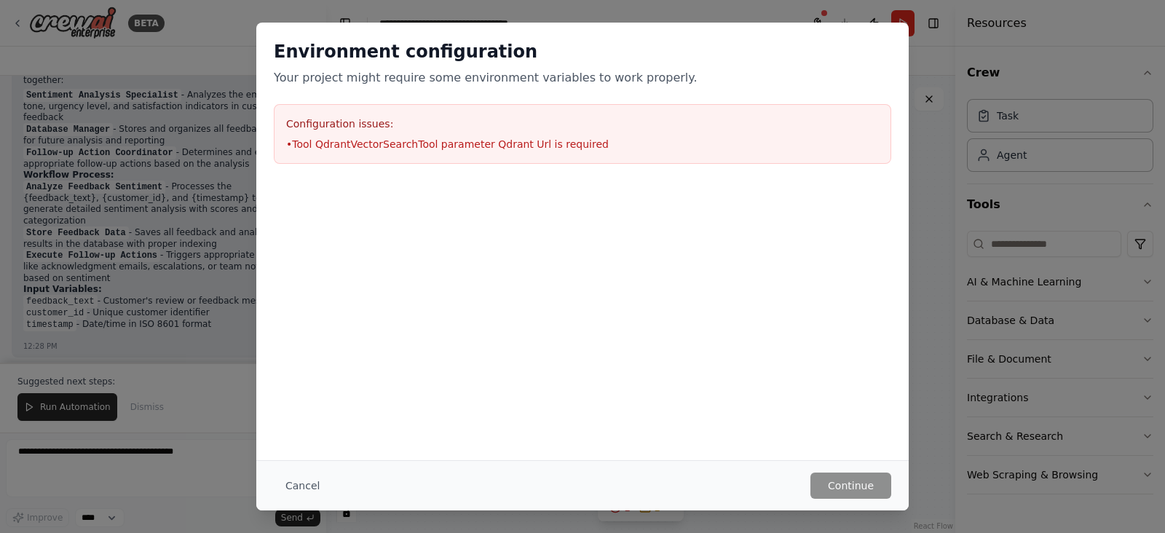
click at [224, 253] on div "Environment configuration Your project might require some environment variables…" at bounding box center [582, 266] width 1165 height 533
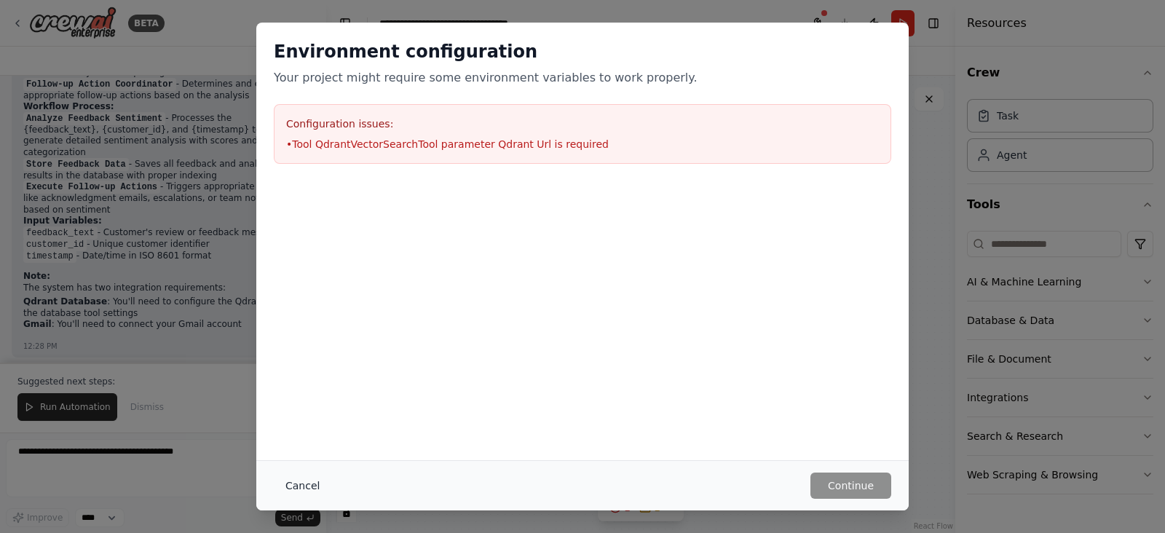
scroll to position [1285, 0]
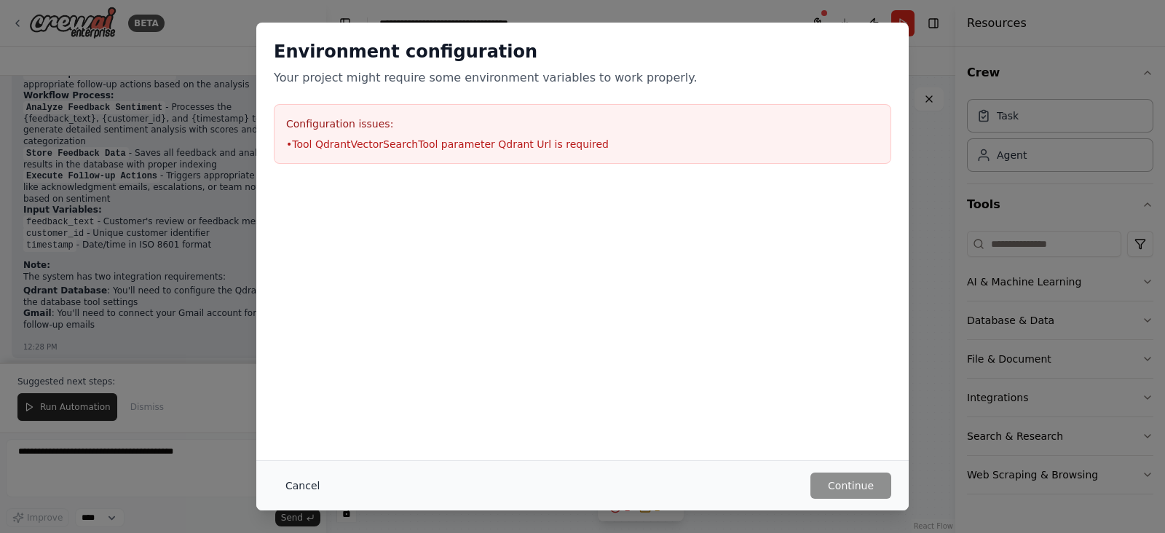
click at [306, 487] on button "Cancel" at bounding box center [303, 486] width 58 height 26
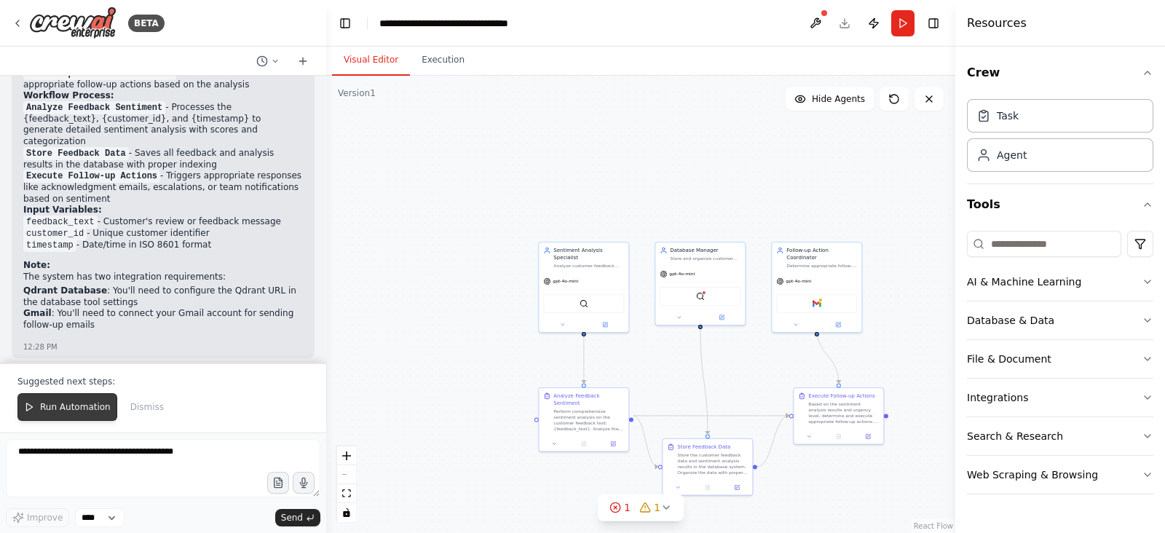
click at [62, 411] on span "Run Automation" at bounding box center [75, 407] width 71 height 12
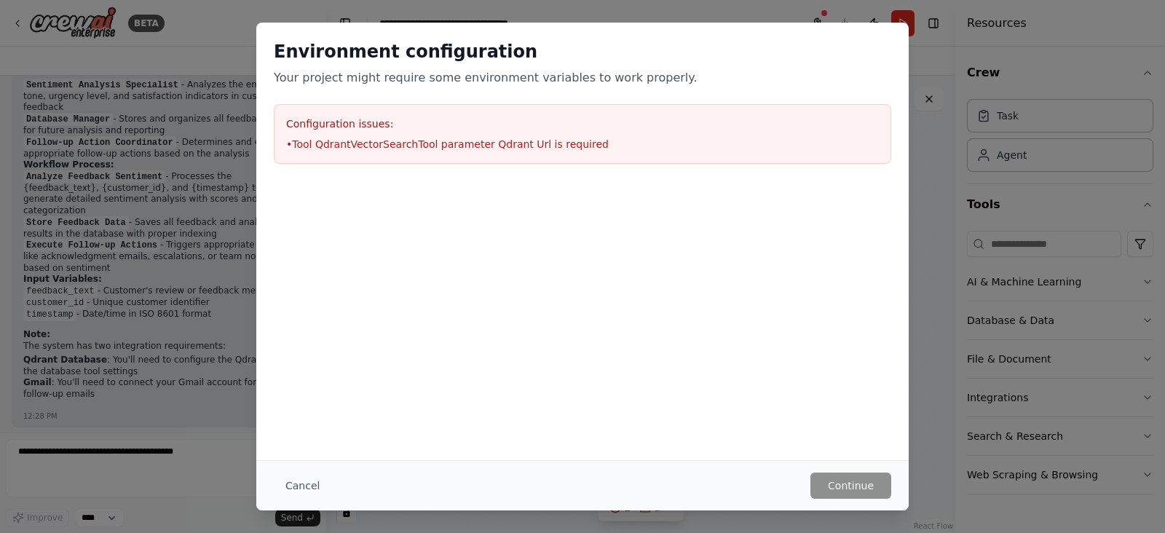
click at [884, 49] on h2 "Environment configuration" at bounding box center [582, 51] width 617 height 23
click at [174, 309] on div "Environment configuration Your project might require some environment variables…" at bounding box center [582, 266] width 1165 height 533
click at [959, 173] on div "Environment configuration Your project might require some environment variables…" at bounding box center [582, 266] width 1165 height 533
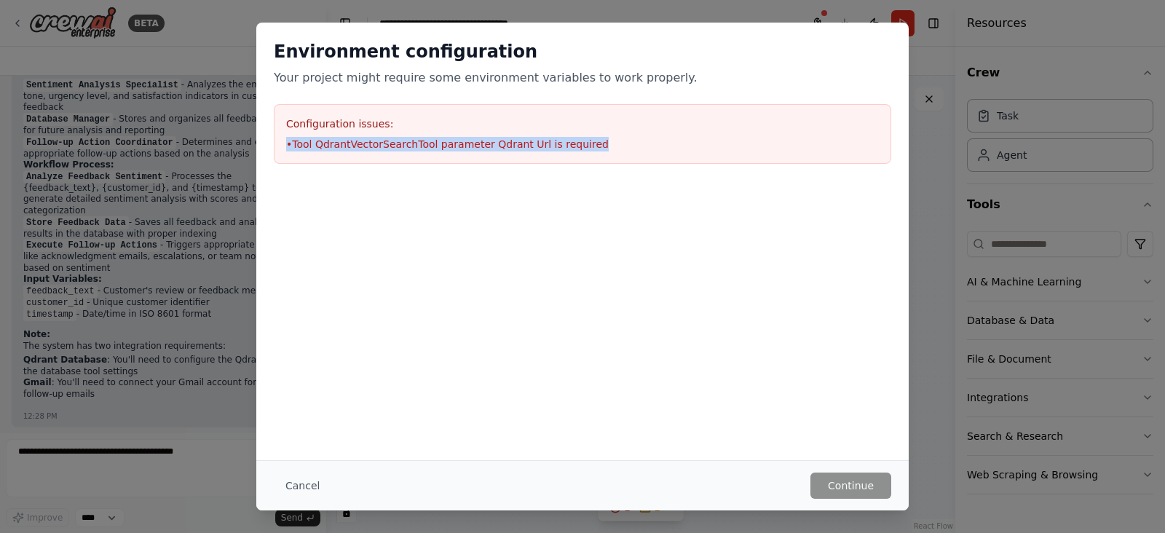
click at [959, 173] on div "Environment configuration Your project might require some environment variables…" at bounding box center [582, 266] width 1165 height 533
click at [295, 491] on button "Cancel" at bounding box center [303, 486] width 58 height 26
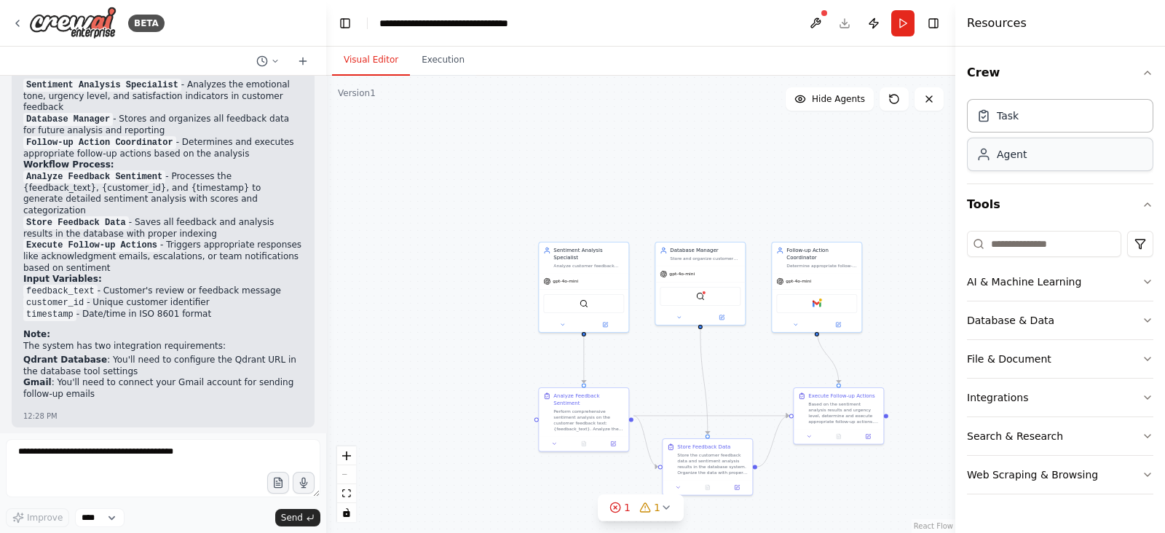
click at [999, 169] on div "Agent" at bounding box center [1060, 154] width 186 height 33
click at [982, 152] on circle at bounding box center [984, 151] width 5 height 5
click at [997, 151] on div "Agent" at bounding box center [1012, 154] width 30 height 15
click at [794, 278] on div "gpt-4o-mini" at bounding box center [817, 280] width 90 height 16
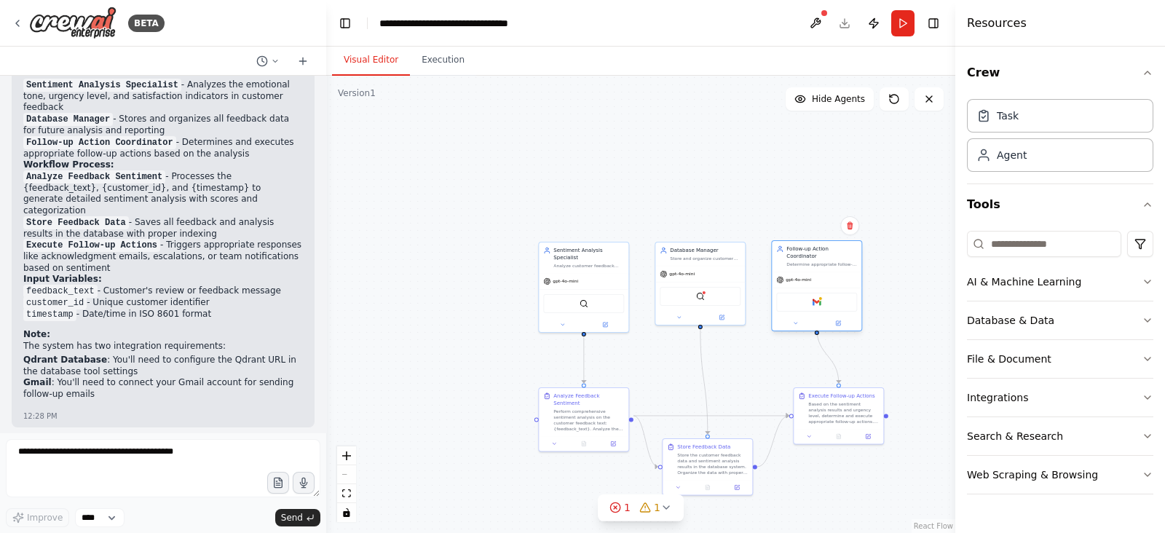
click at [794, 278] on div "gpt-4o-mini" at bounding box center [817, 280] width 90 height 16
click at [907, 20] on button "Run" at bounding box center [902, 23] width 23 height 26
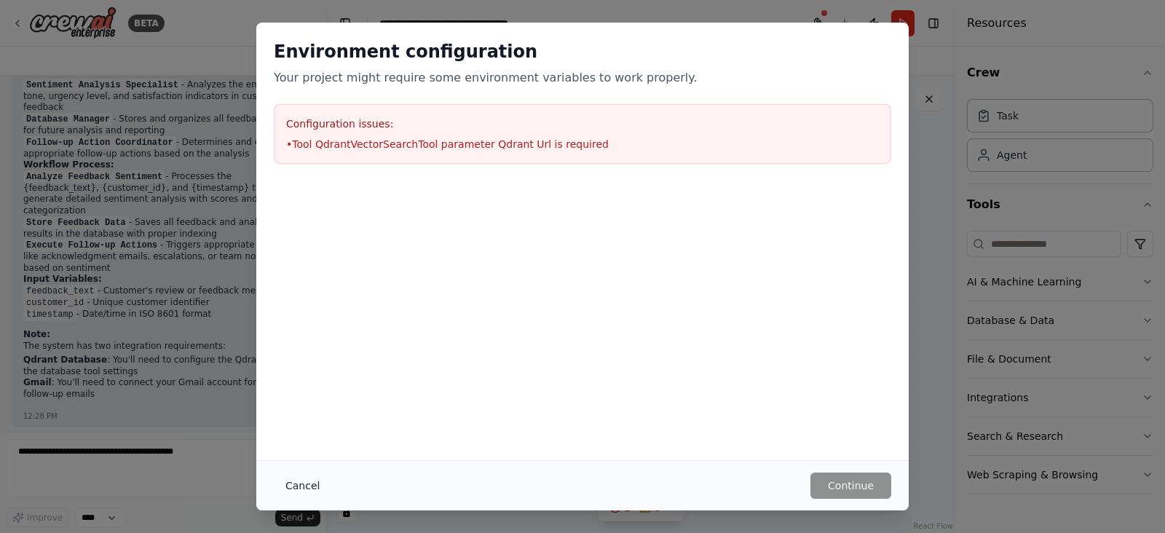
click at [294, 483] on button "Cancel" at bounding box center [303, 486] width 58 height 26
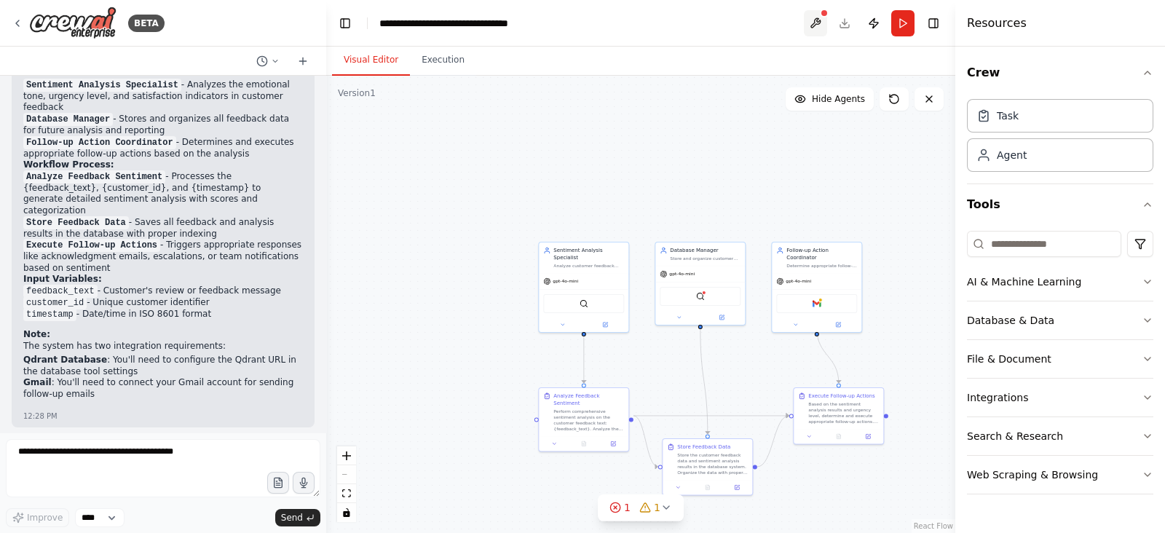
click at [823, 23] on button at bounding box center [815, 23] width 23 height 26
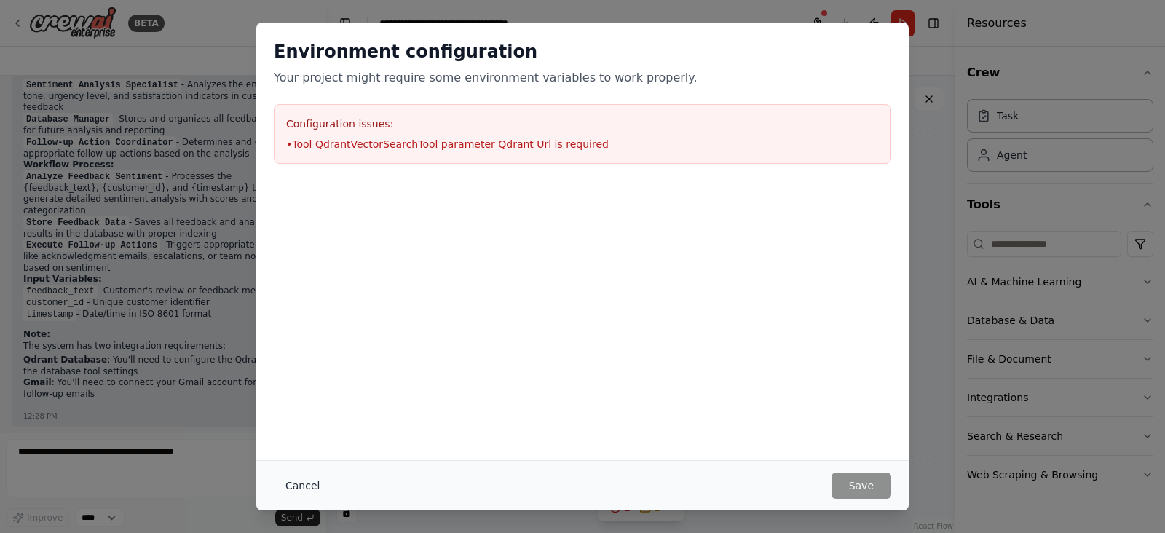
click at [296, 489] on button "Cancel" at bounding box center [303, 486] width 58 height 26
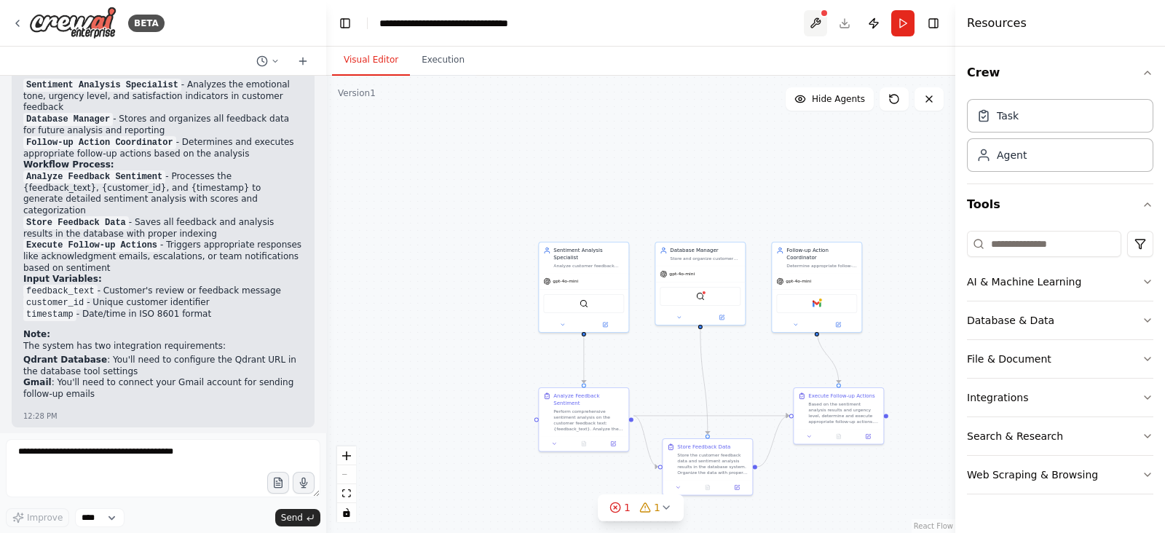
click at [818, 21] on button at bounding box center [815, 23] width 23 height 26
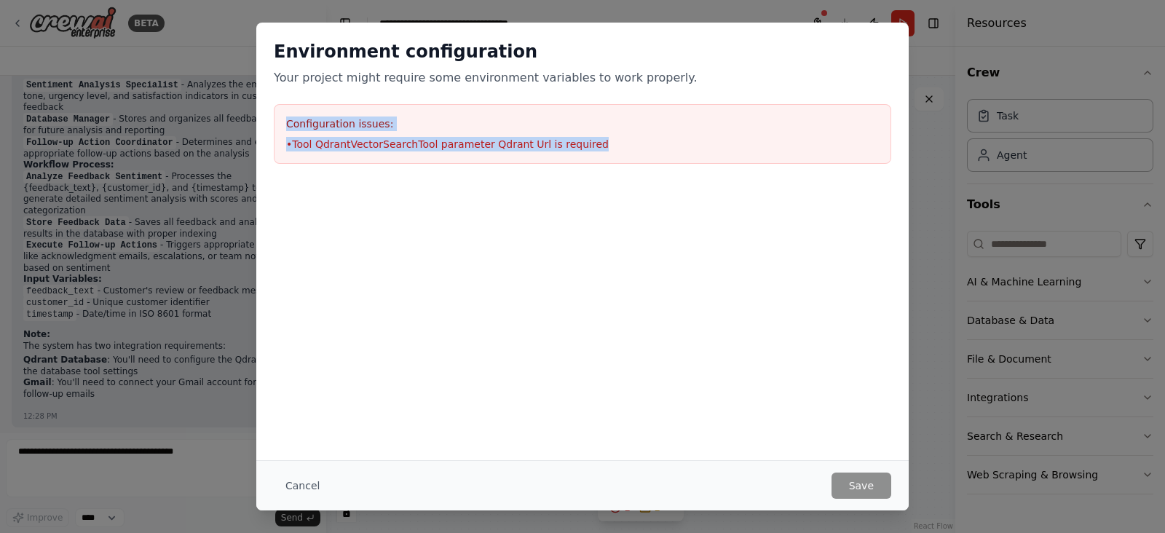
drag, startPoint x: 612, startPoint y: 145, endPoint x: 269, endPoint y: 125, distance: 343.6
click at [269, 125] on div "Environment configuration Your project might require some environment variables…" at bounding box center [582, 102] width 652 height 159
copy div "Configuration issues: • Tool QdrantVectorSearchTool parameter Qdrant Url is req…"
click at [309, 485] on button "Cancel" at bounding box center [303, 486] width 58 height 26
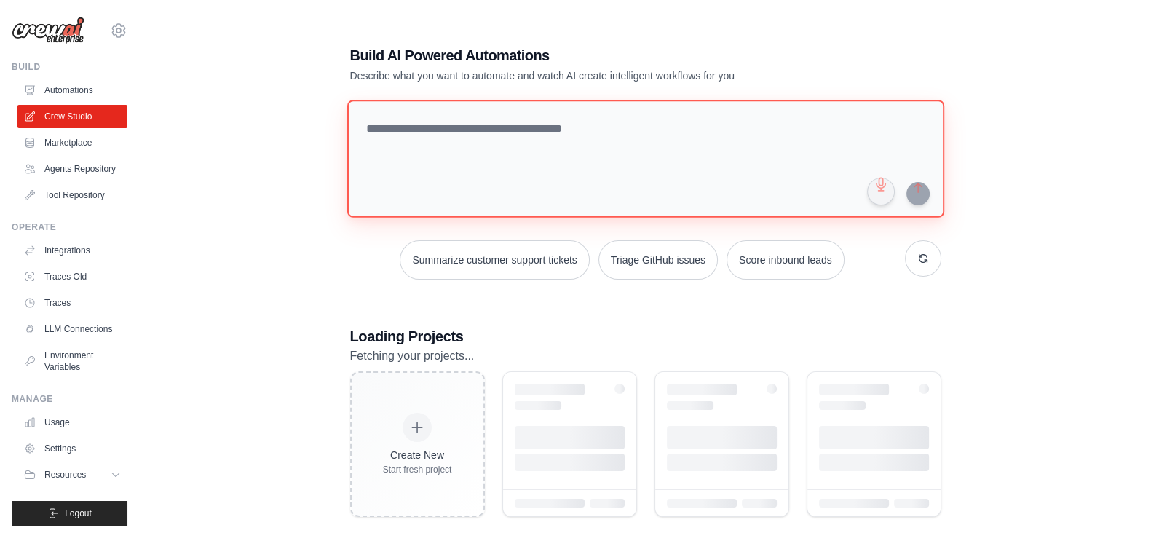
click at [430, 165] on textarea at bounding box center [645, 159] width 597 height 118
paste textarea "**********"
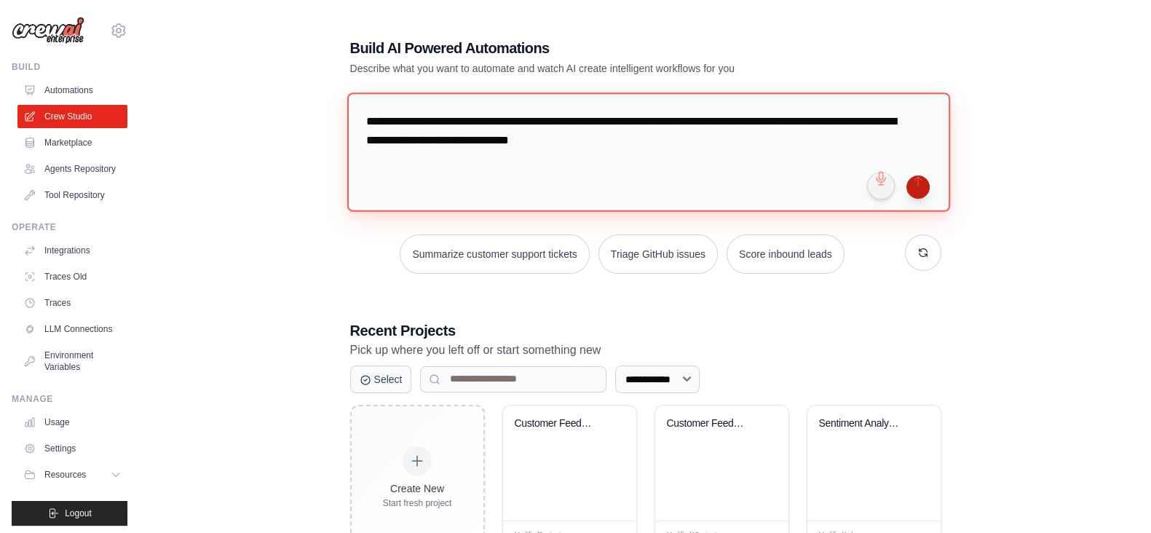
type textarea "**********"
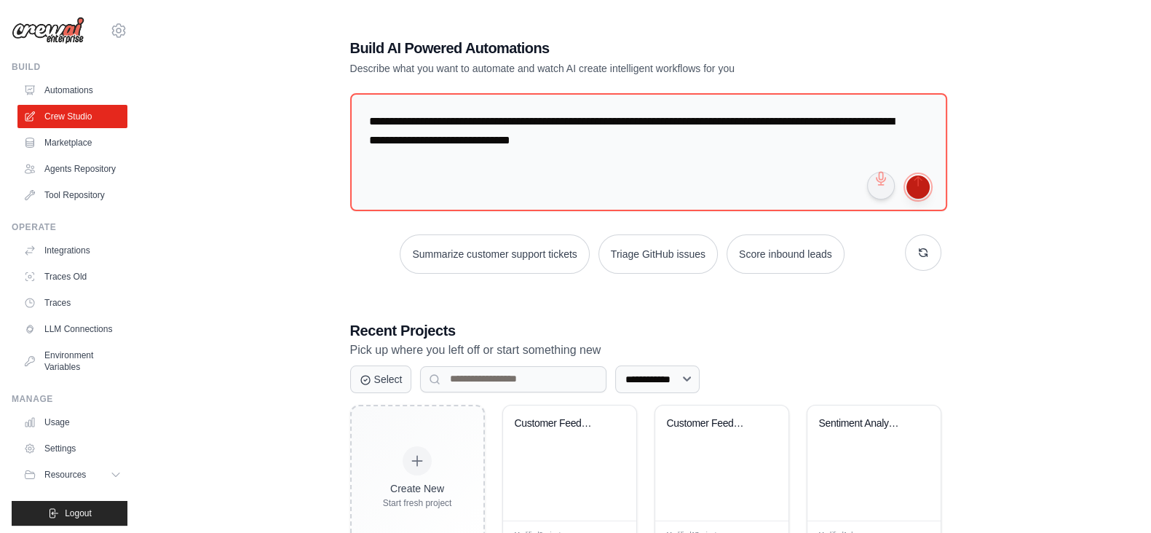
click at [907, 186] on button "submit" at bounding box center [918, 186] width 23 height 23
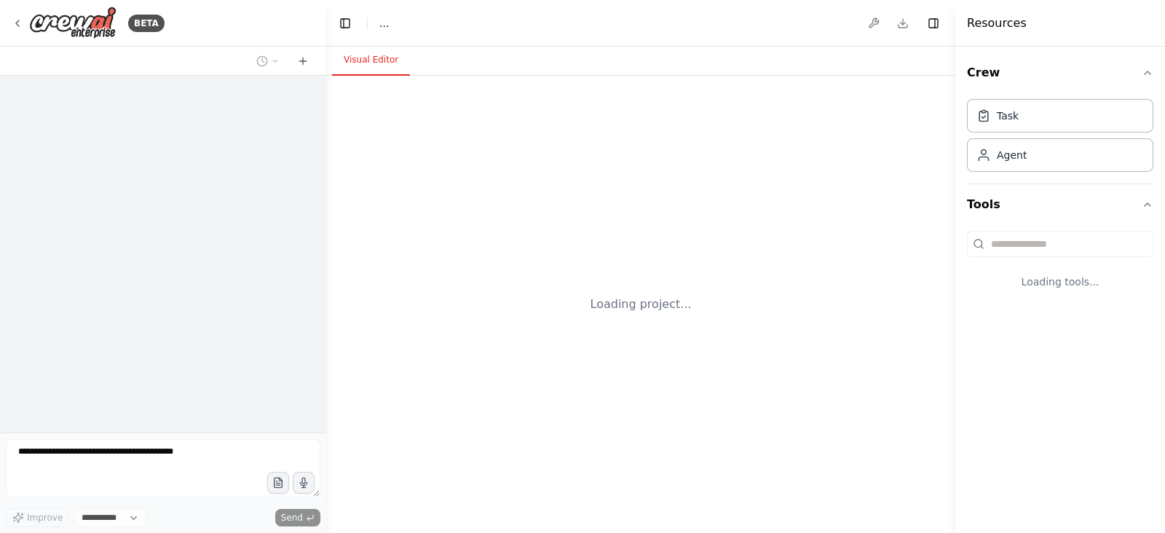
select select "****"
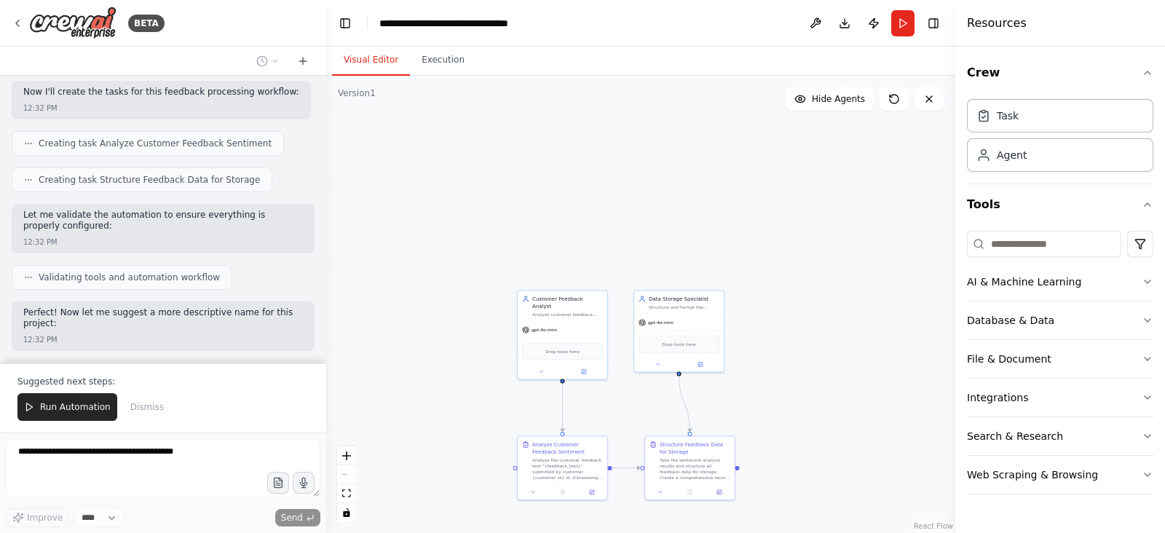
scroll to position [818, 0]
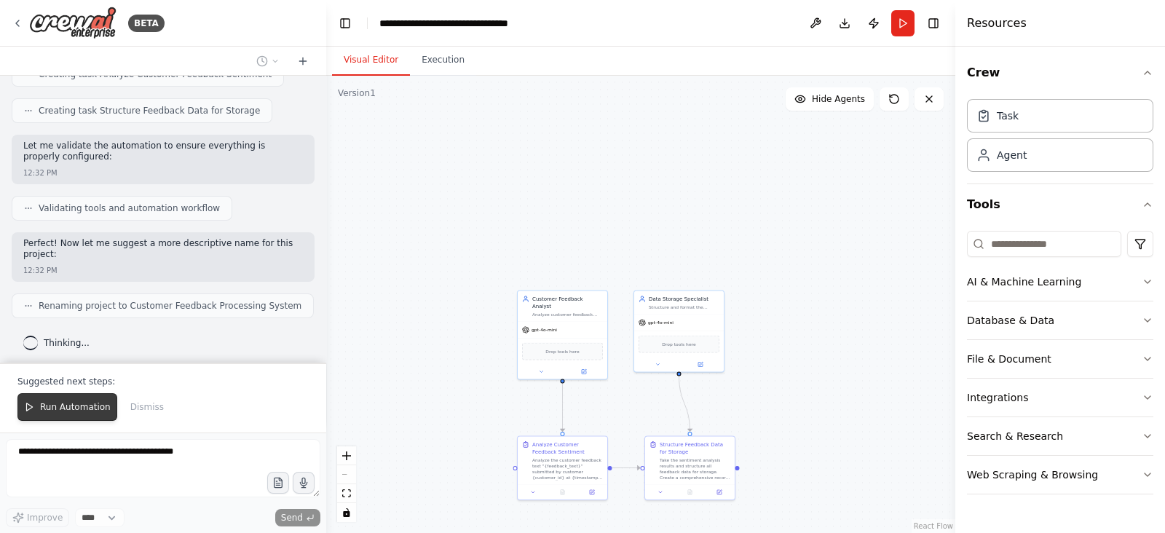
click at [53, 407] on span "Run Automation" at bounding box center [75, 407] width 71 height 12
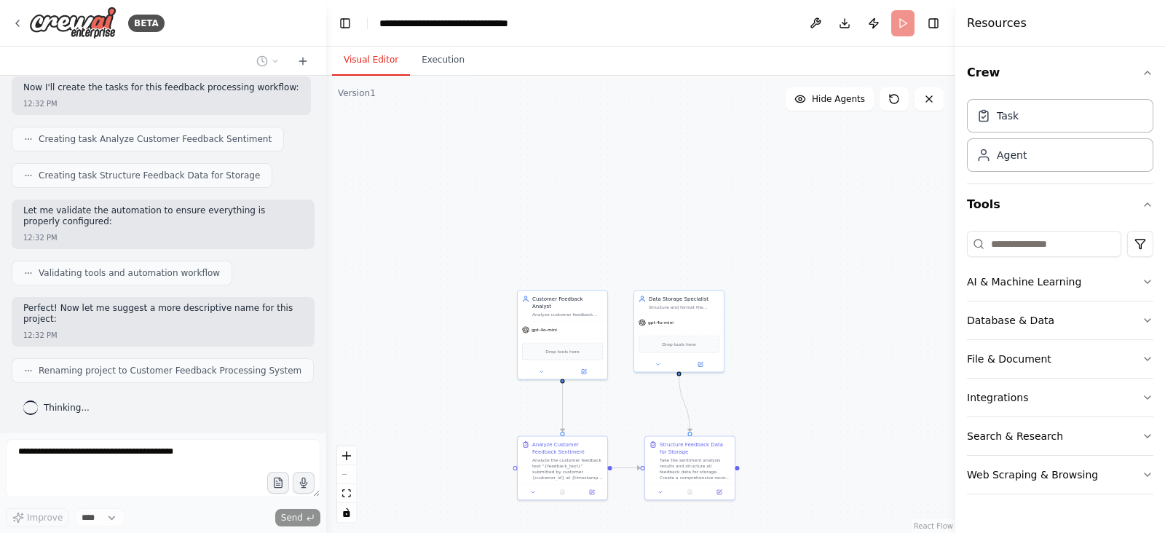
scroll to position [749, 0]
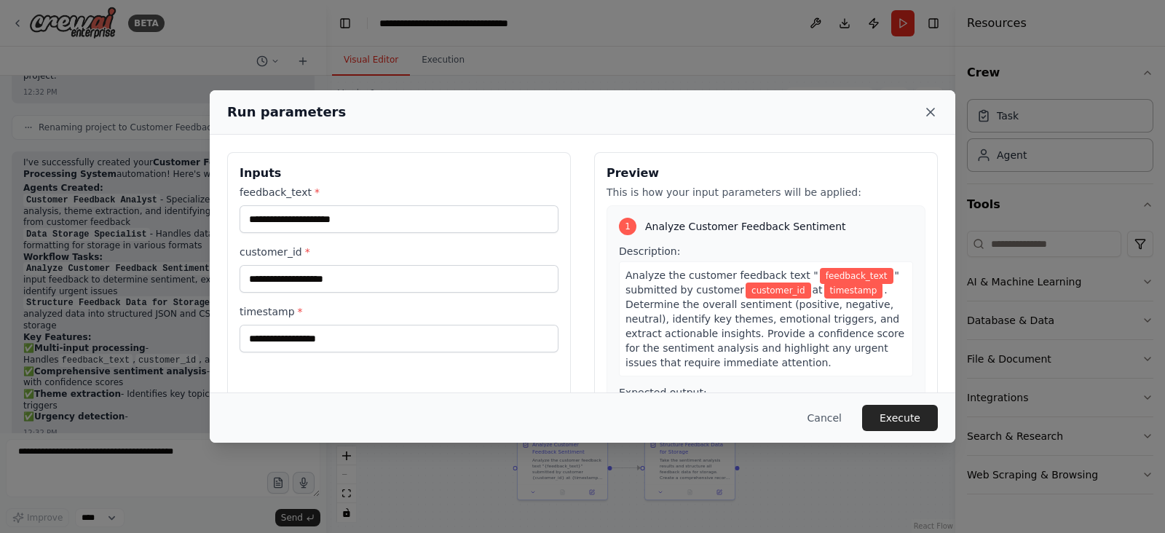
click at [936, 116] on icon at bounding box center [930, 112] width 15 height 15
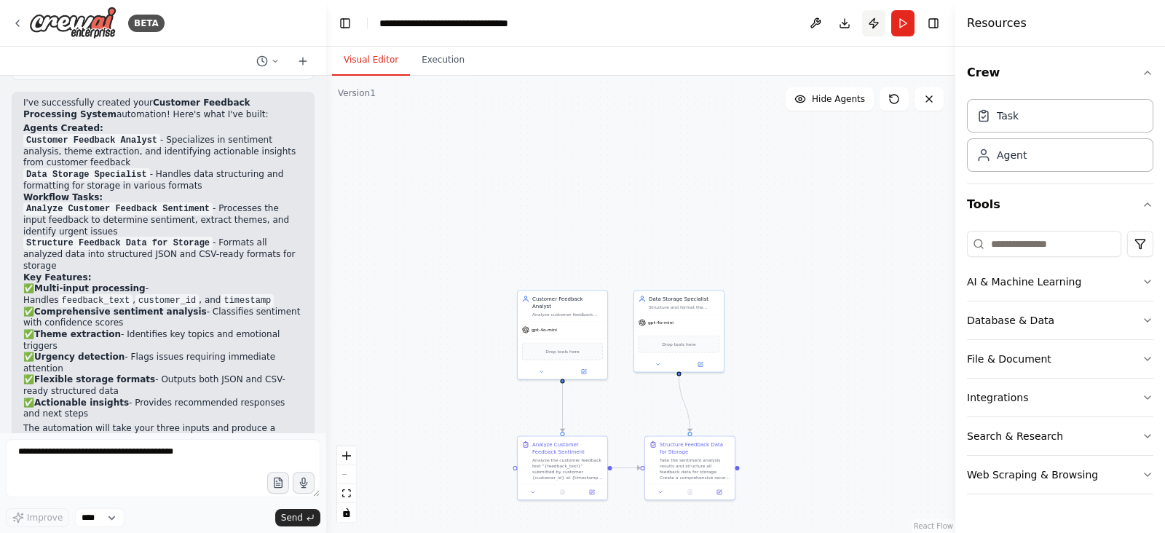
click at [878, 17] on button "Publish" at bounding box center [873, 23] width 23 height 26
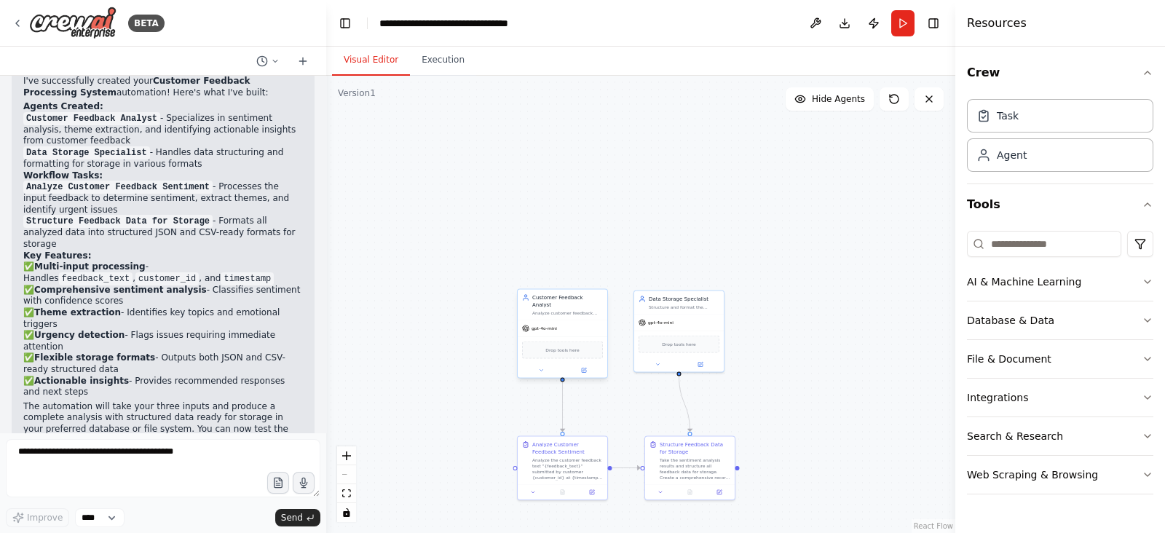
scroll to position [1089, 0]
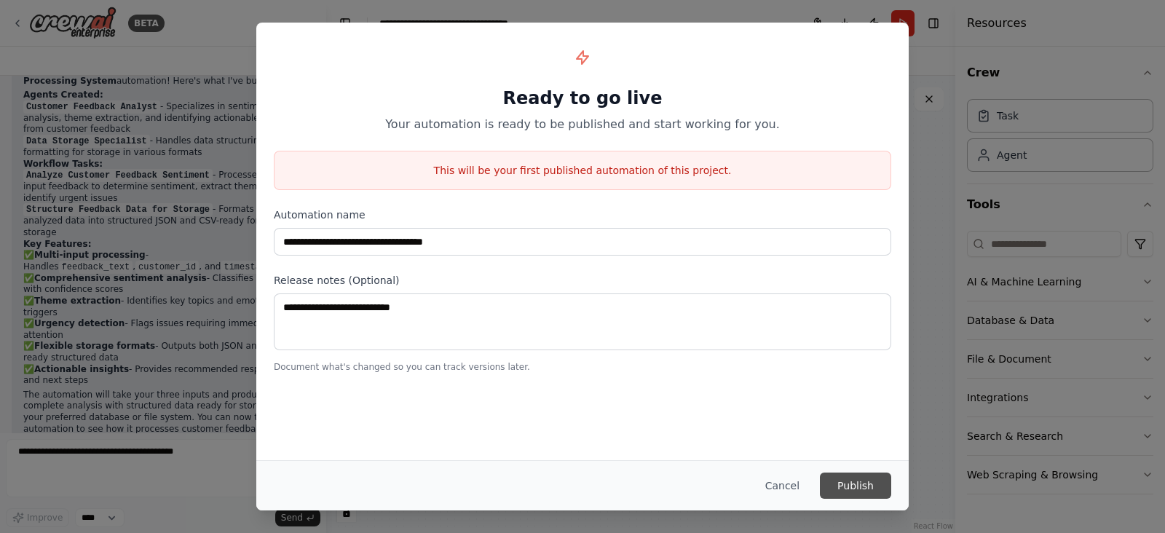
click at [851, 486] on button "Publish" at bounding box center [855, 486] width 71 height 26
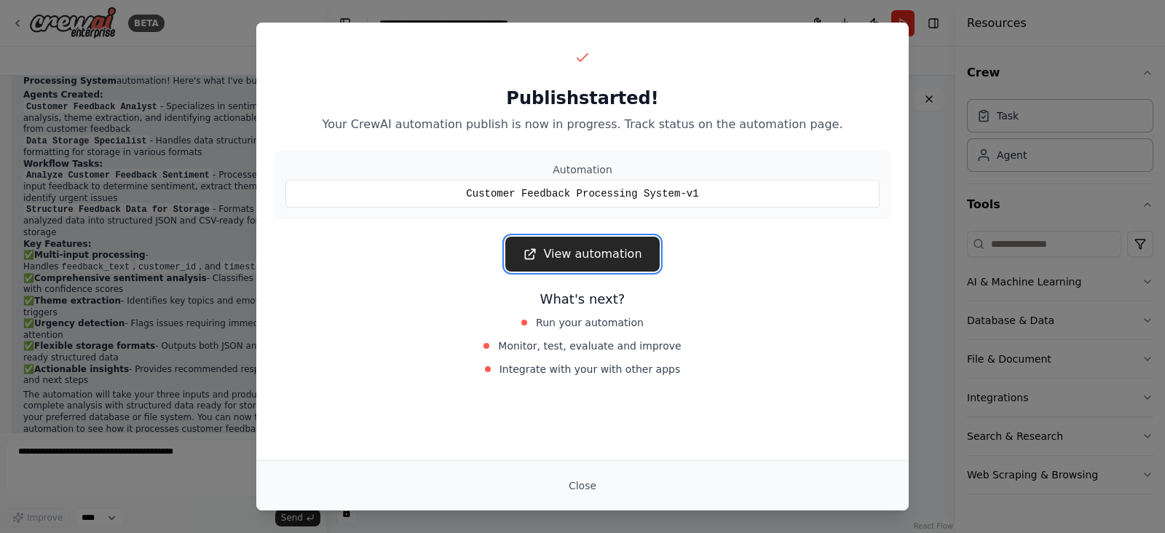
click at [559, 245] on link "View automation" at bounding box center [582, 254] width 154 height 35
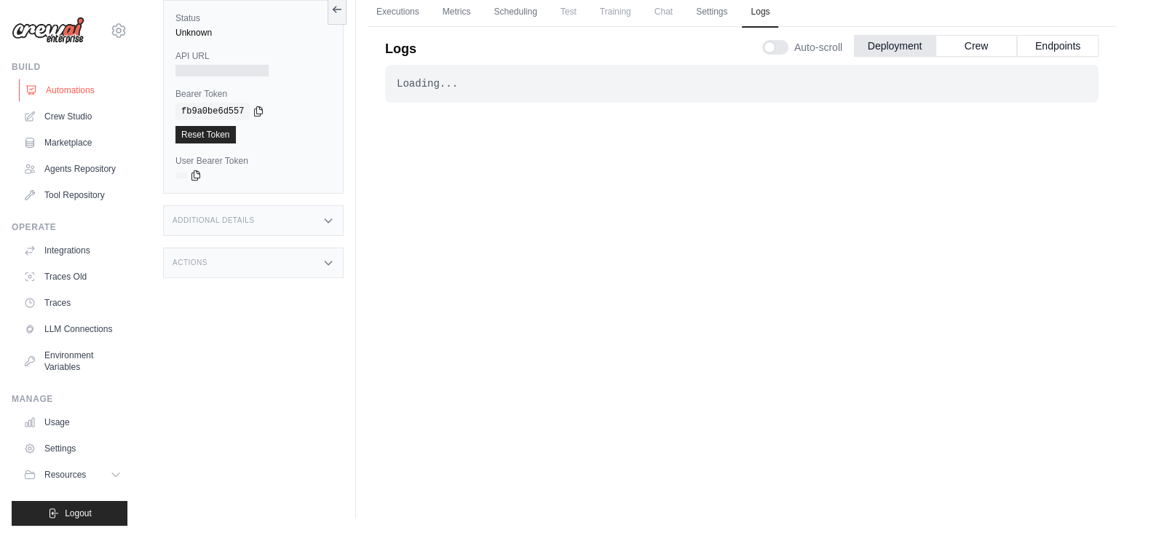
click at [44, 95] on link "Automations" at bounding box center [74, 90] width 110 height 23
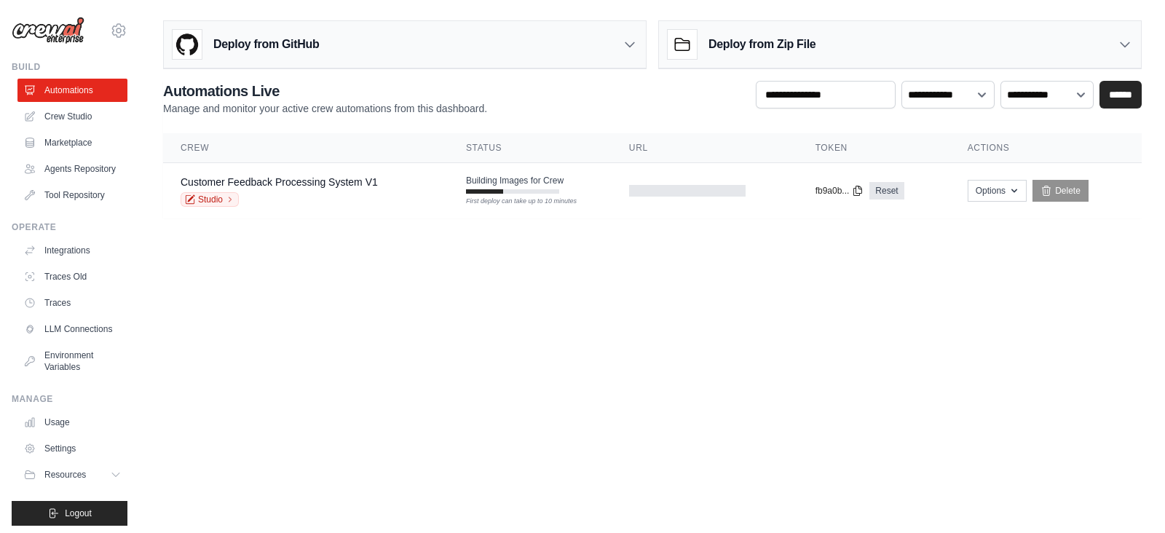
click at [638, 291] on body "kousalyagowda2001@gmail.com Settings Build Automations Resources Blog" at bounding box center [582, 266] width 1165 height 533
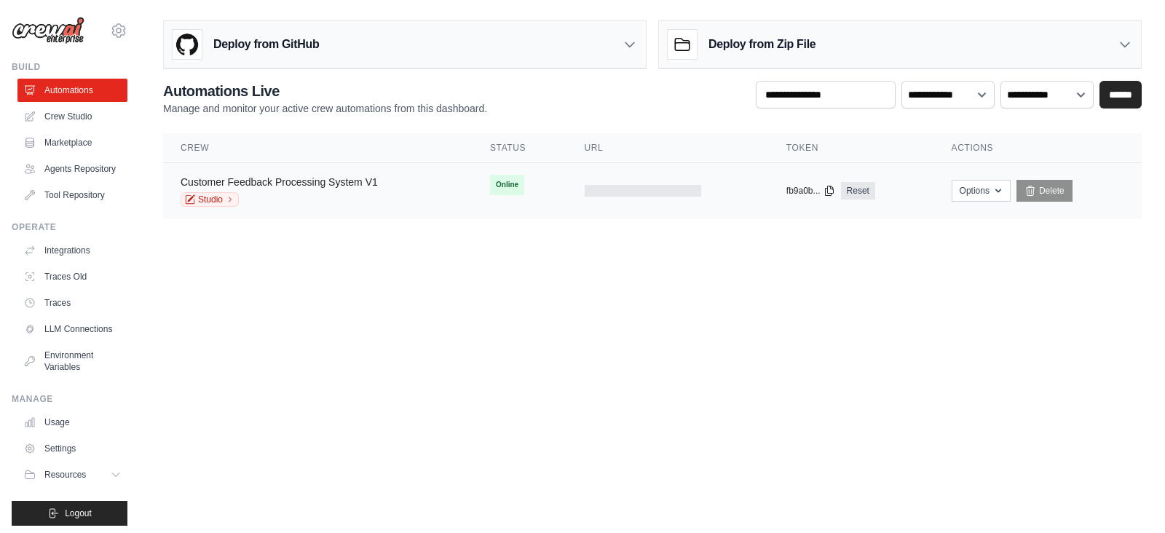
click at [277, 185] on link "Customer Feedback Processing System V1" at bounding box center [279, 182] width 197 height 12
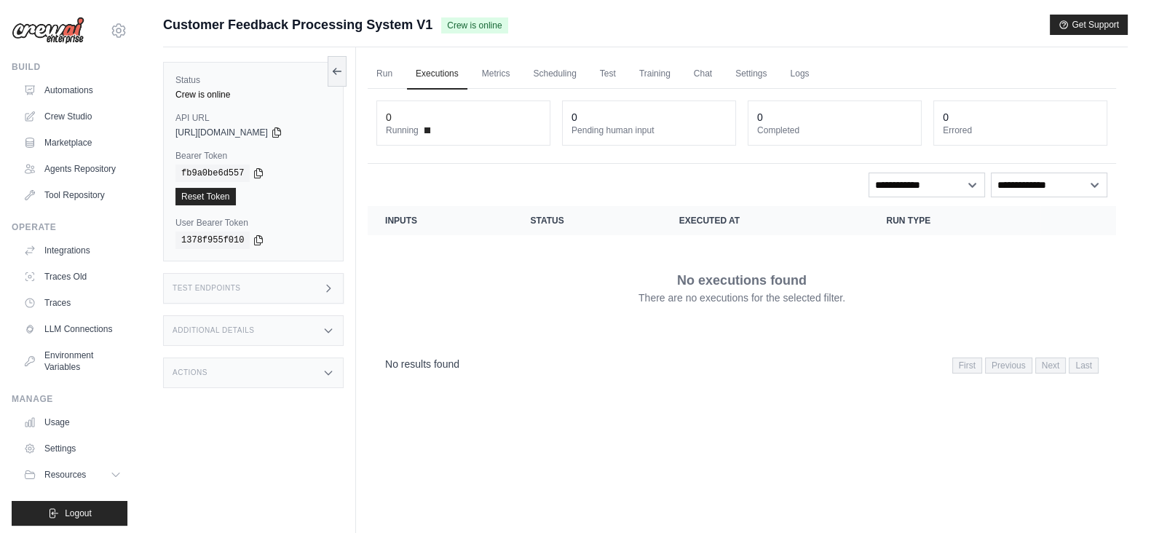
click at [321, 290] on div "Test Endpoints" at bounding box center [253, 288] width 181 height 31
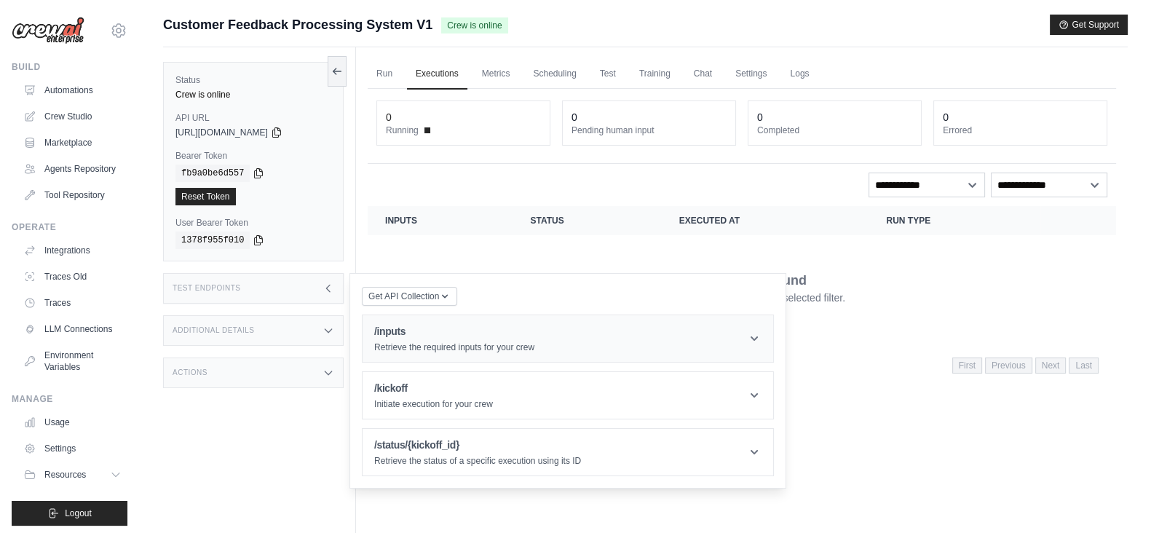
click at [401, 324] on h1 "/inputs" at bounding box center [454, 331] width 160 height 15
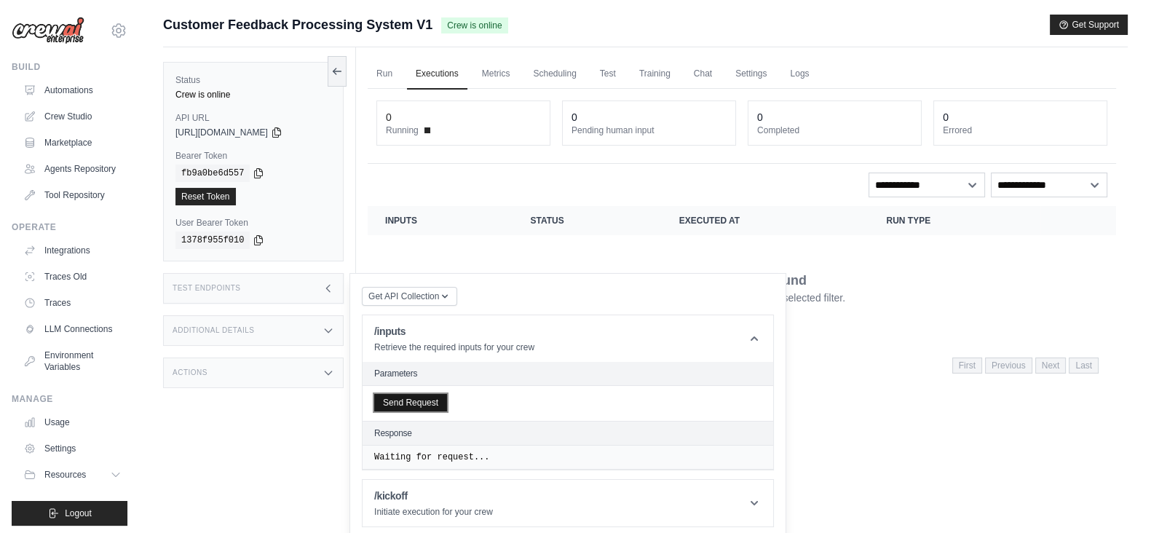
click at [430, 395] on button "Send Request" at bounding box center [410, 402] width 73 height 17
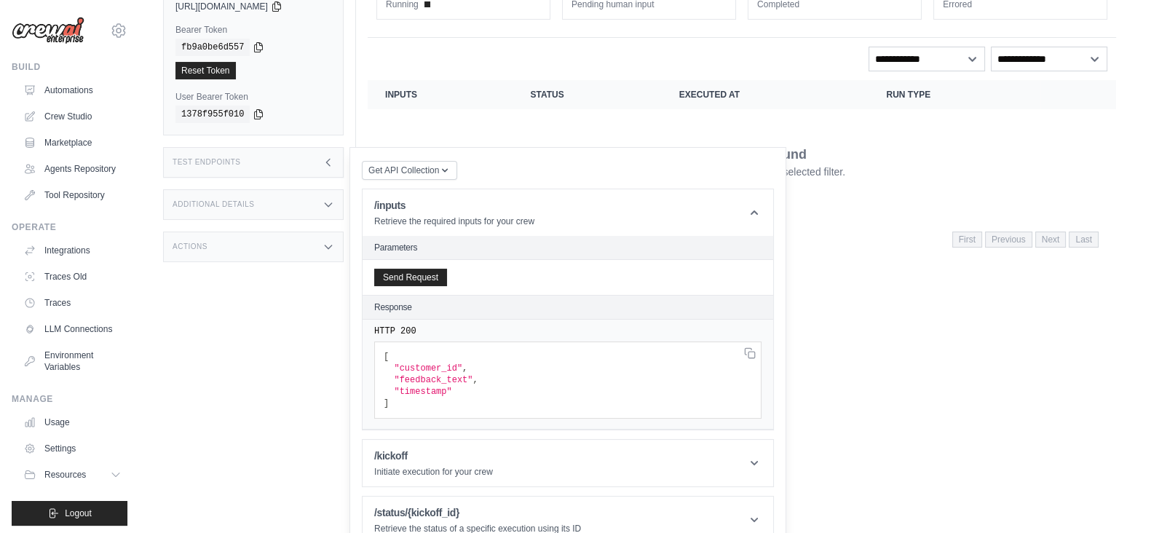
scroll to position [147, 0]
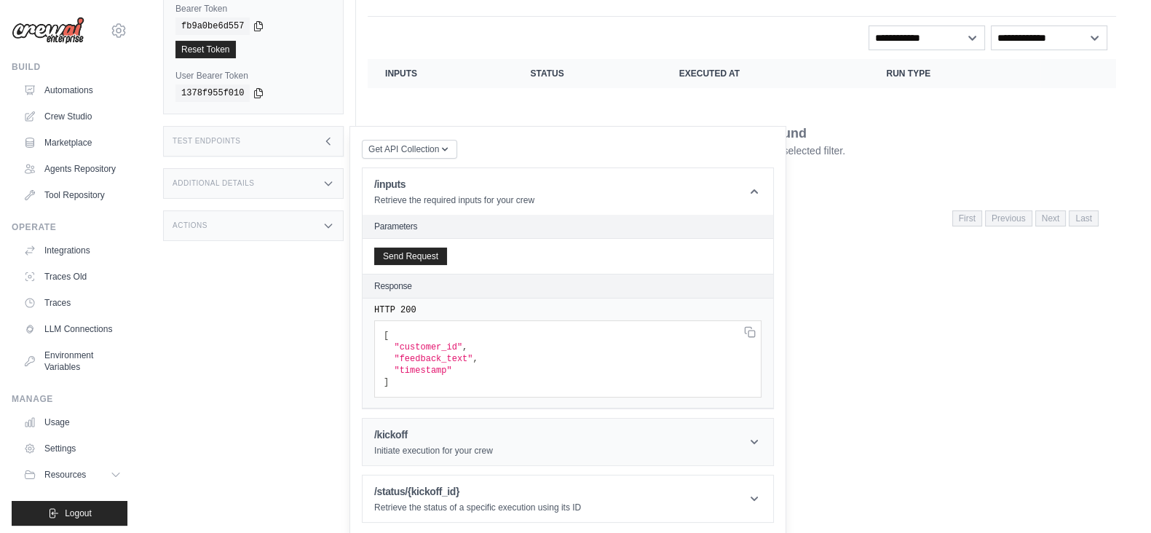
click at [492, 449] on header "/kickoff Initiate execution for your crew" at bounding box center [568, 442] width 411 height 47
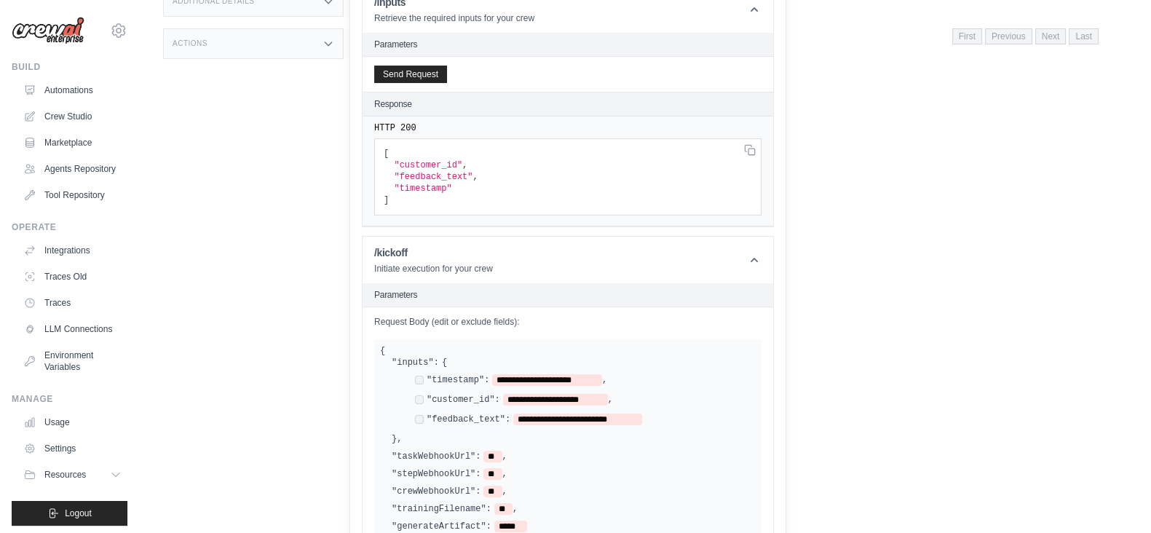
scroll to position [0, 0]
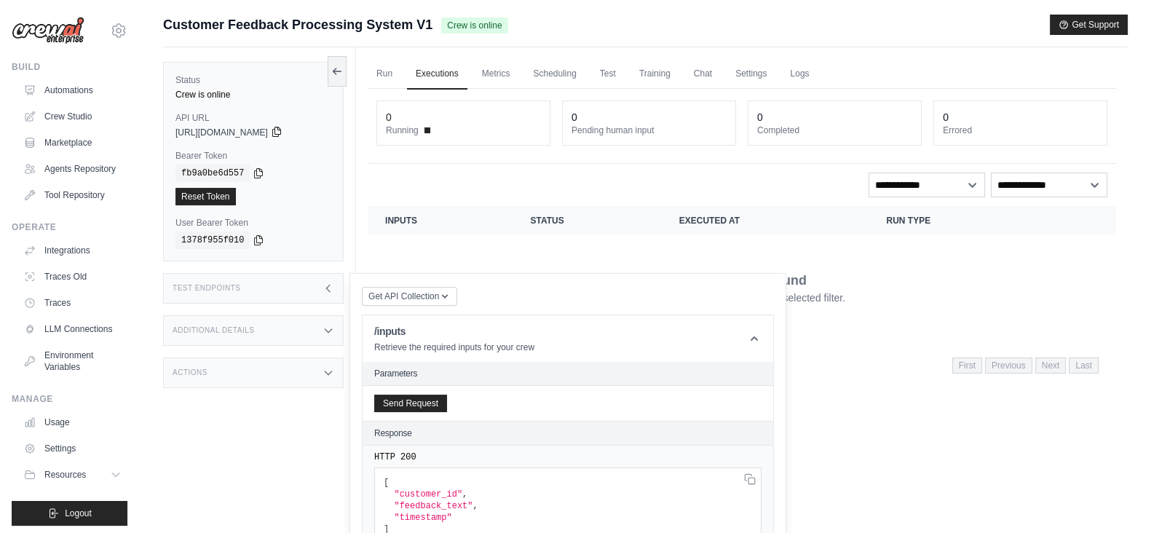
click at [283, 135] on icon at bounding box center [277, 132] width 12 height 12
click at [280, 129] on icon at bounding box center [276, 131] width 8 height 9
click at [253, 169] on icon at bounding box center [259, 173] width 12 height 12
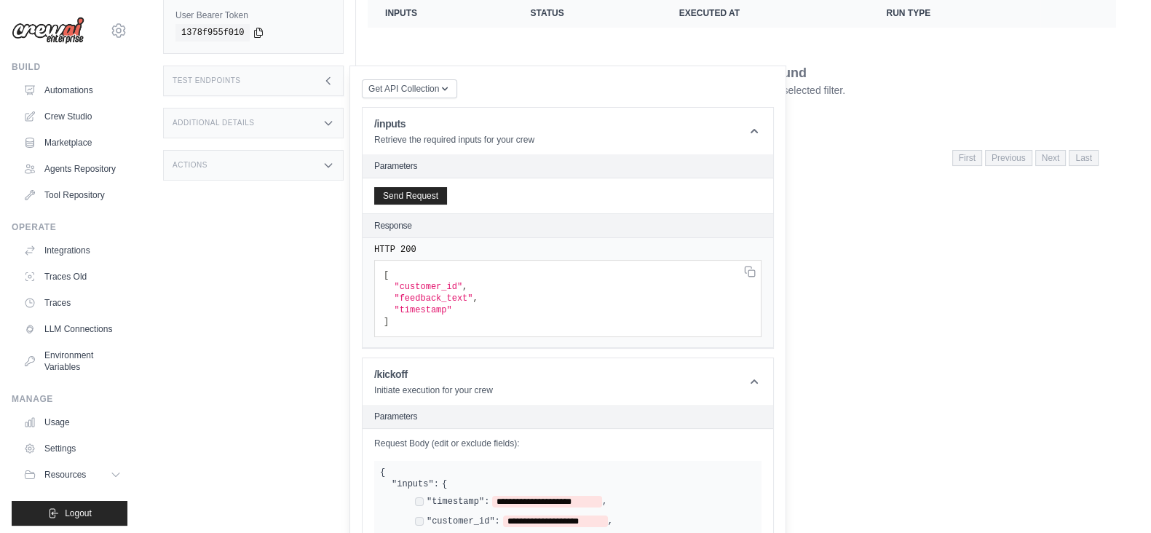
scroll to position [273, 0]
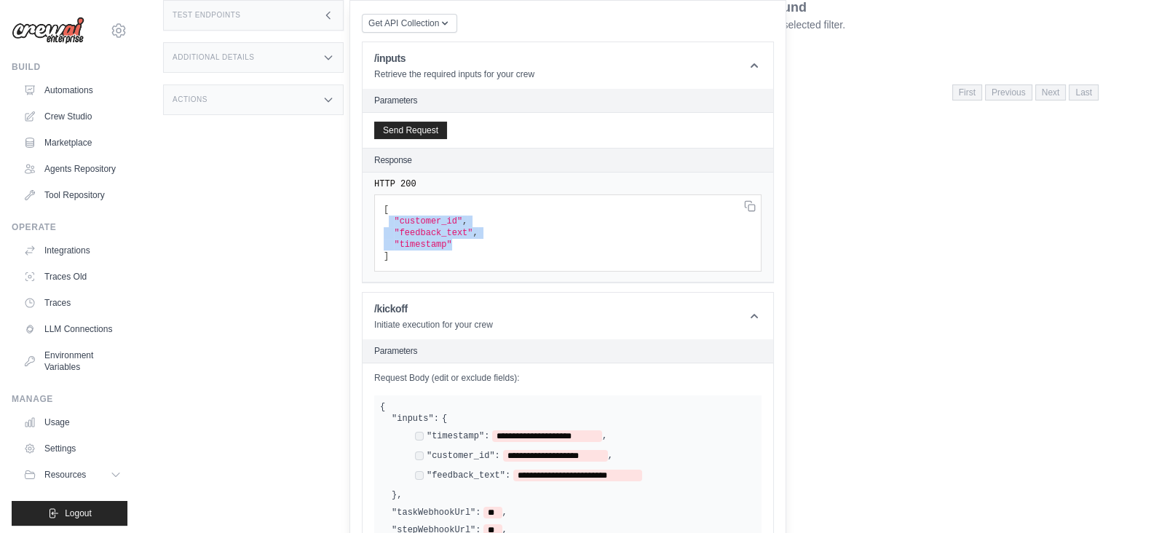
drag, startPoint x: 390, startPoint y: 217, endPoint x: 466, endPoint y: 246, distance: 81.8
click at [466, 246] on pre "[ "customer_id" , "feedback_text" , "timestamp" ]" at bounding box center [567, 232] width 387 height 77
click at [459, 243] on pre "[ "customer_id" , "feedback_text" , "timestamp" ]" at bounding box center [567, 232] width 387 height 77
drag, startPoint x: 448, startPoint y: 242, endPoint x: 402, endPoint y: 242, distance: 45.9
click at [402, 242] on pre "[ "customer_id" , "feedback_text" , "timestamp" ]" at bounding box center [567, 232] width 387 height 77
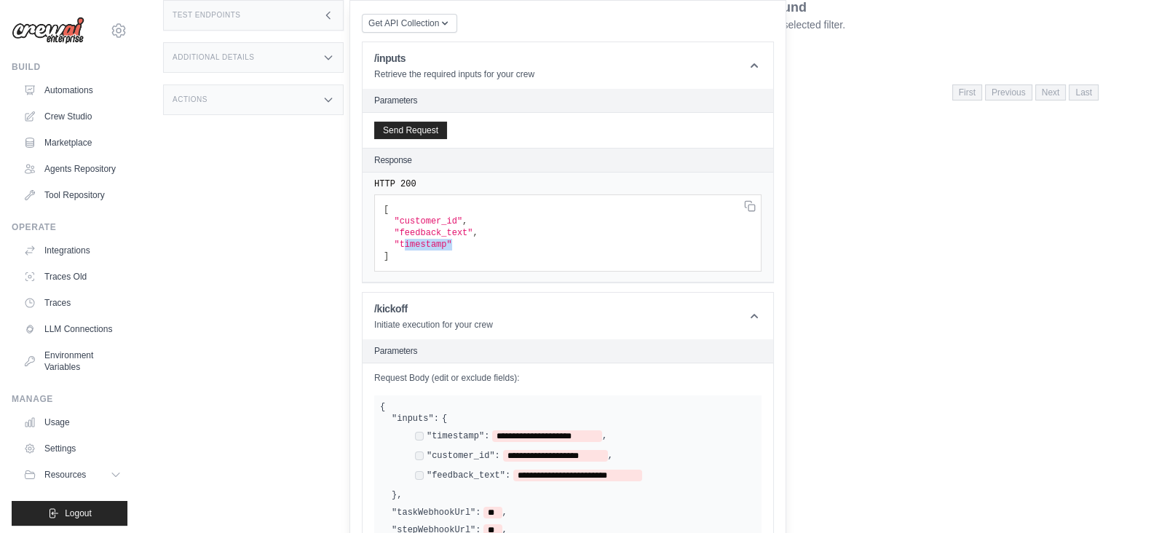
click at [452, 245] on pre "[ "customer_id" , "feedback_text" , "timestamp" ]" at bounding box center [567, 232] width 387 height 77
